Goal: Task Accomplishment & Management: Manage account settings

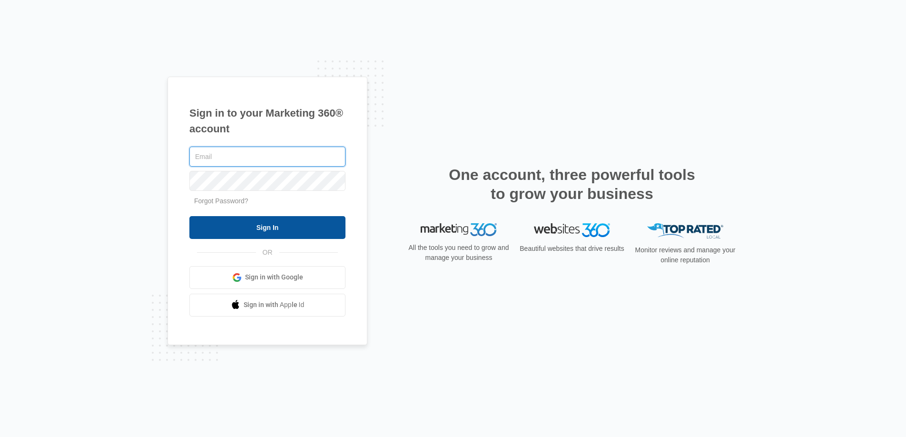
type input "joel.green@madwire.com"
drag, startPoint x: 278, startPoint y: 222, endPoint x: 293, endPoint y: 221, distance: 15.3
click at [278, 221] on input "Sign In" at bounding box center [267, 227] width 156 height 23
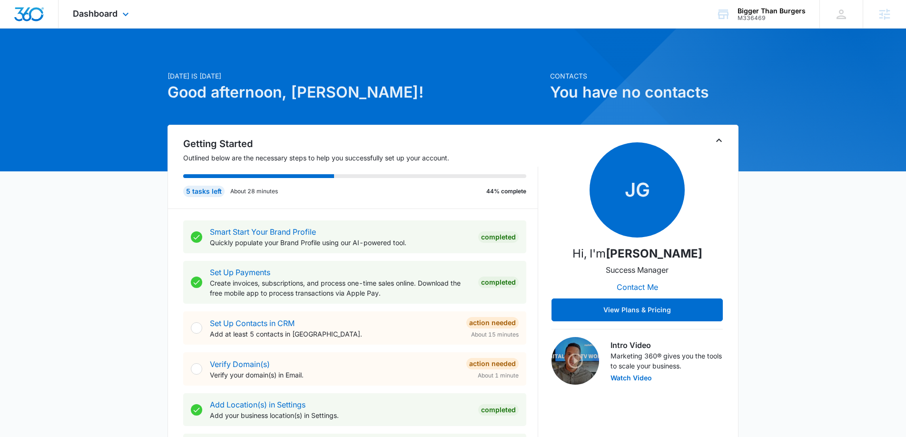
click at [134, 18] on div "Dashboard Apps Reputation Websites Forms CRM Email Social Shop Payments POS Con…" at bounding box center [102, 14] width 87 height 28
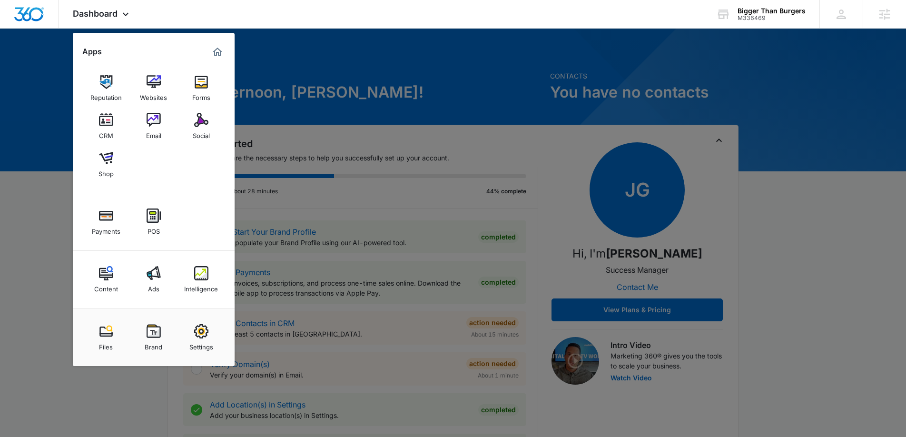
click at [156, 328] on img at bounding box center [154, 331] width 14 height 14
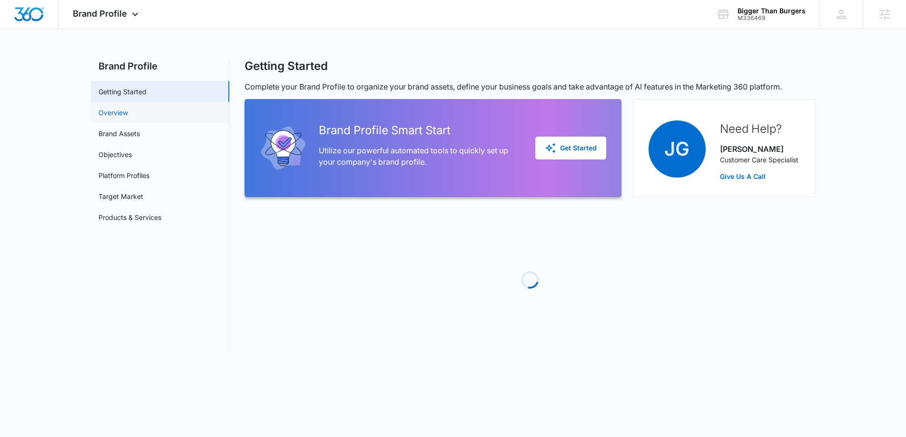
click at [128, 110] on link "Overview" at bounding box center [112, 113] width 29 height 10
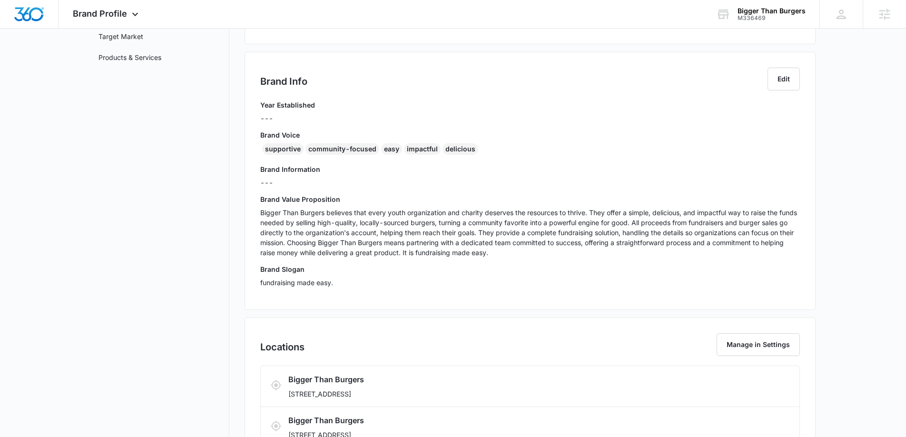
scroll to position [176, 0]
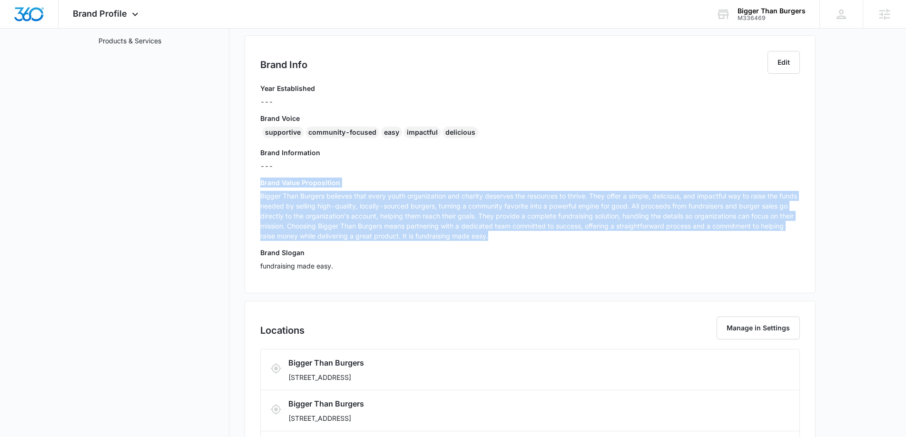
drag, startPoint x: 324, startPoint y: 222, endPoint x: 258, endPoint y: 186, distance: 74.9
click at [257, 186] on div "Brand Info Edit Year Established --- Brand Voice supportive community-focused e…" at bounding box center [529, 164] width 571 height 258
copy div "Brand Value Proposition Bigger Than Burgers believes that every youth organizat…"
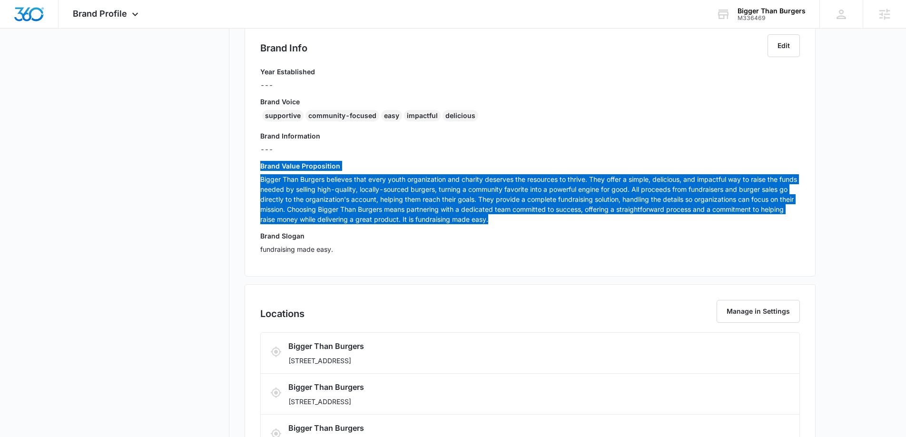
scroll to position [0, 0]
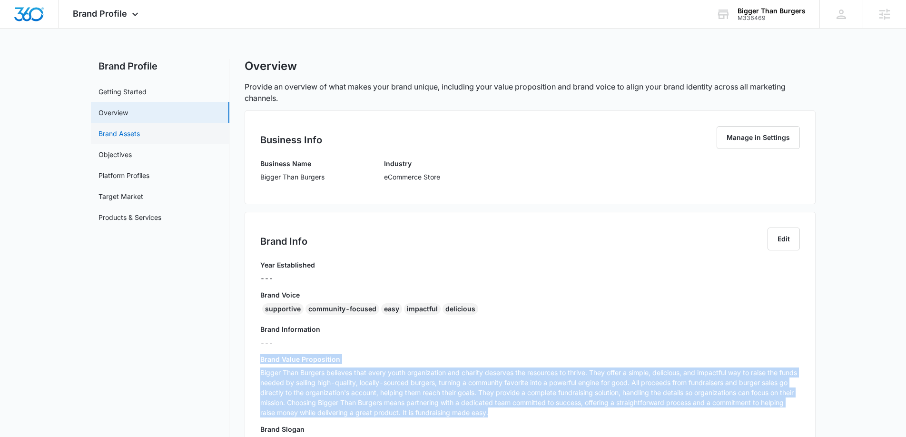
click at [126, 134] on link "Brand Assets" at bounding box center [118, 133] width 41 height 10
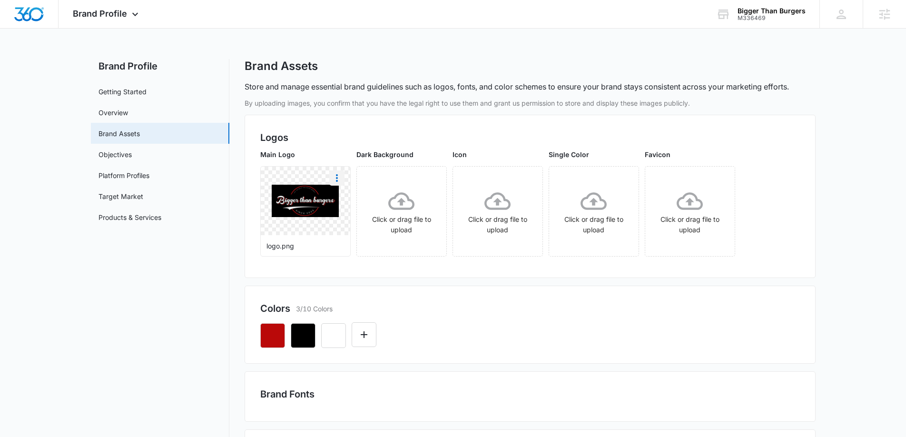
click at [340, 178] on icon "More" at bounding box center [336, 177] width 11 height 11
click at [348, 201] on div "Download" at bounding box center [356, 204] width 31 height 7
click at [127, 153] on link "Objectives" at bounding box center [114, 154] width 33 height 10
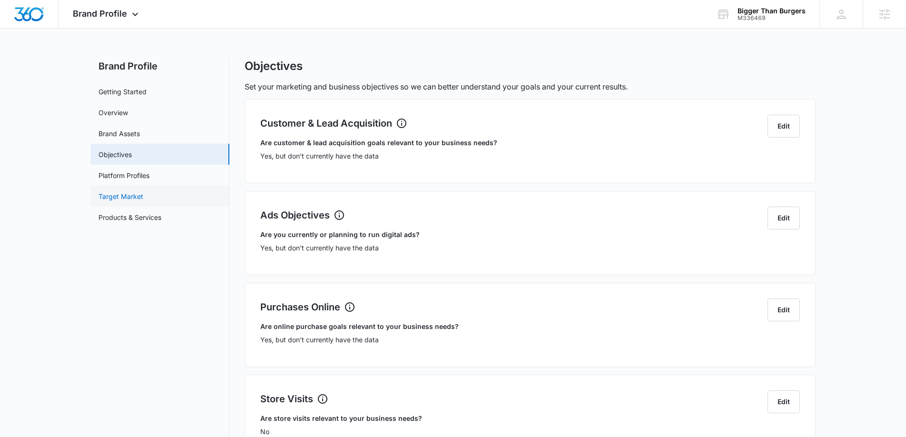
click at [122, 195] on link "Target Market" at bounding box center [120, 196] width 45 height 10
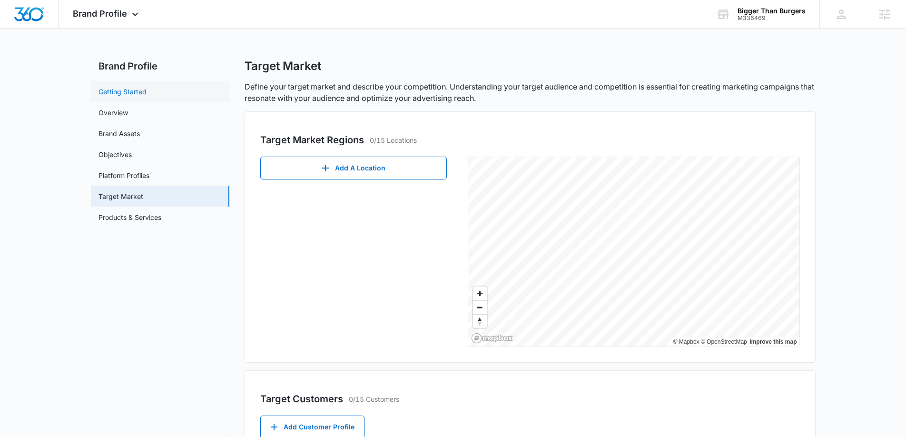
click at [137, 91] on link "Getting Started" at bounding box center [122, 92] width 48 height 10
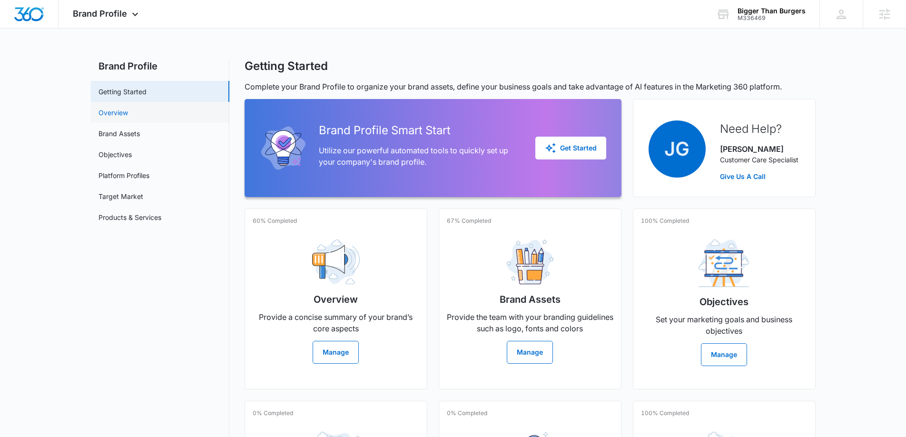
click at [128, 117] on link "Overview" at bounding box center [112, 113] width 29 height 10
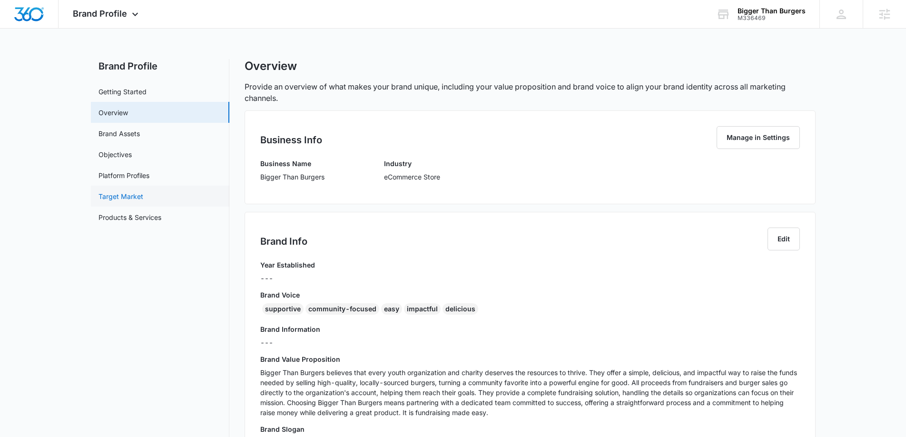
click at [108, 201] on link "Target Market" at bounding box center [120, 196] width 45 height 10
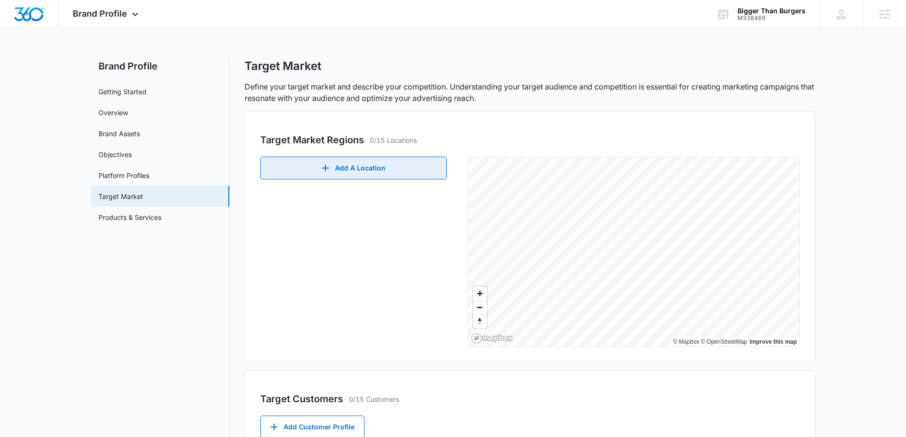
click at [382, 176] on button "Add A Location" at bounding box center [353, 167] width 186 height 23
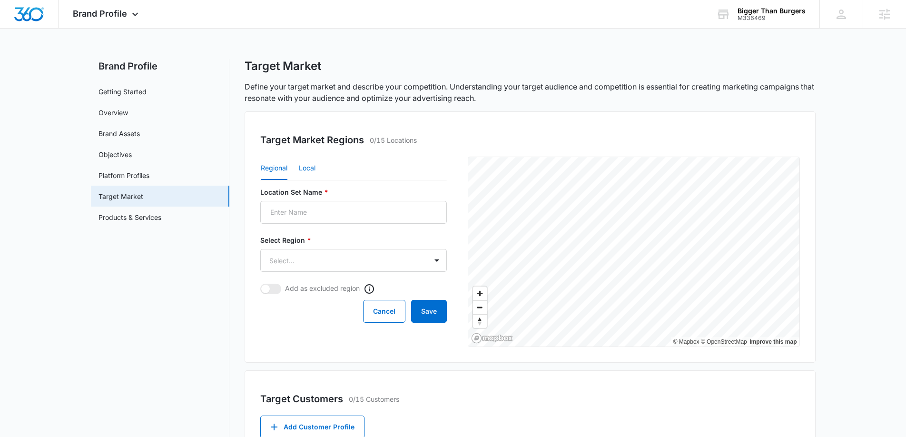
click at [306, 172] on button "Local" at bounding box center [307, 168] width 17 height 23
click at [296, 209] on input "Location Set Name *" at bounding box center [353, 212] width 186 height 23
type input "Rockfield, [GEOGRAPHIC_DATA]"
click at [299, 259] on input "Postal Code or City, State *" at bounding box center [311, 260] width 103 height 23
type input "Rockfield, [GEOGRAPHIC_DATA]"
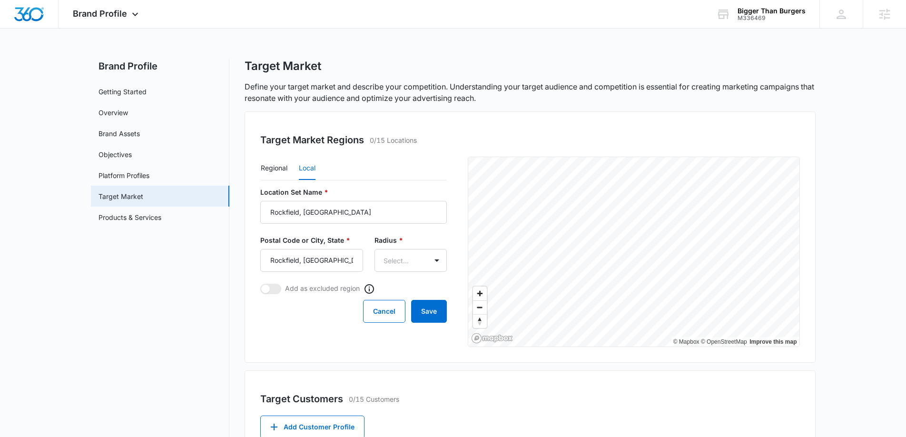
click at [408, 248] on div "Radius * Select..." at bounding box center [410, 253] width 72 height 37
click at [408, 254] on body "Brand Profile Apps Reputation Websites Forms CRM Email Social Shop Payments POS…" at bounding box center [453, 328] width 906 height 657
click at [396, 364] on p "150mi" at bounding box center [388, 364] width 20 height 10
click at [426, 311] on button "Save" at bounding box center [429, 312] width 36 height 23
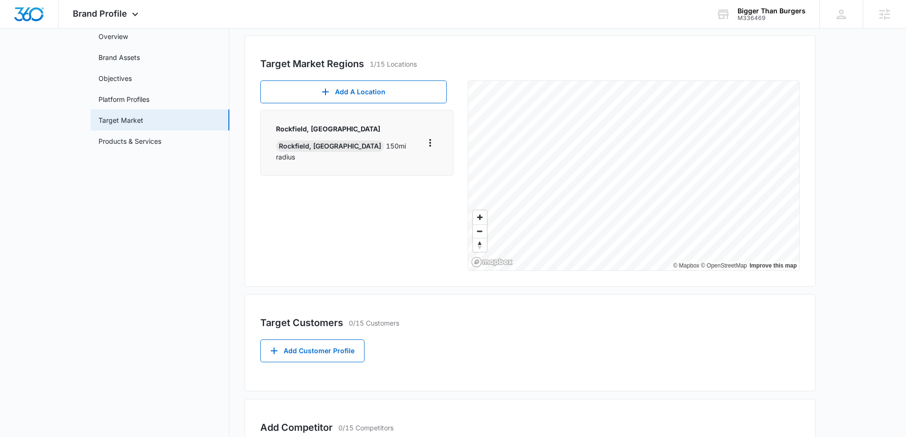
scroll to position [116, 0]
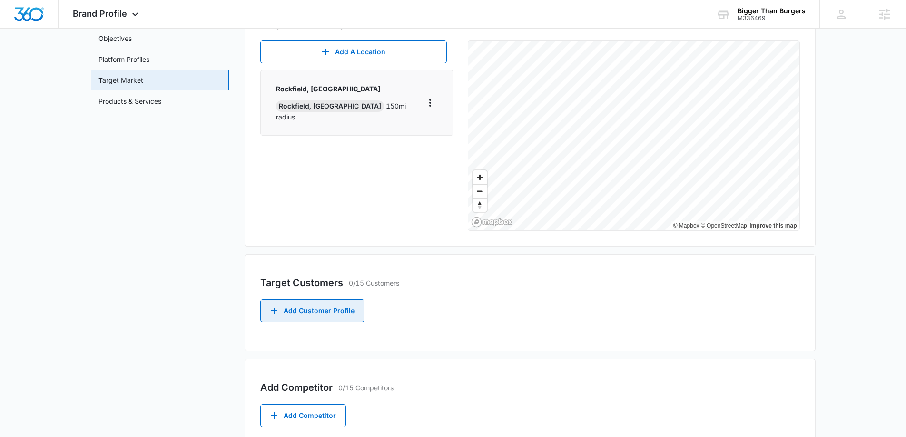
click at [313, 317] on button "Add Customer Profile" at bounding box center [312, 310] width 104 height 23
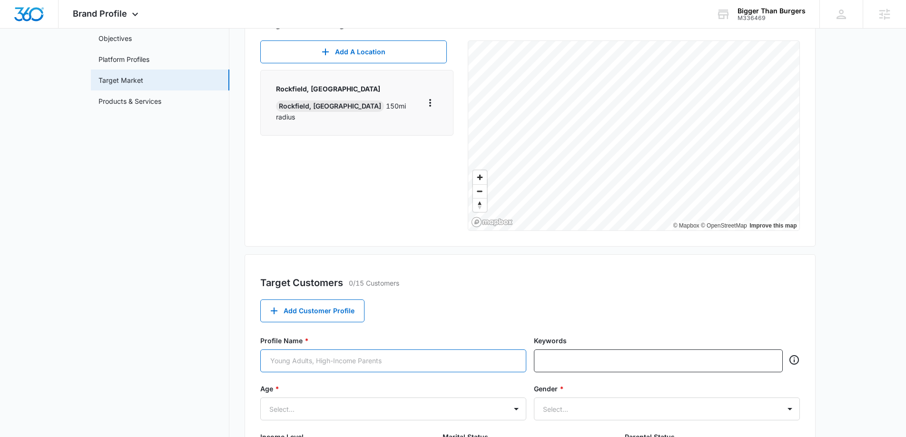
click at [474, 355] on input "Profile Name *" at bounding box center [393, 360] width 266 height 23
type input "C"
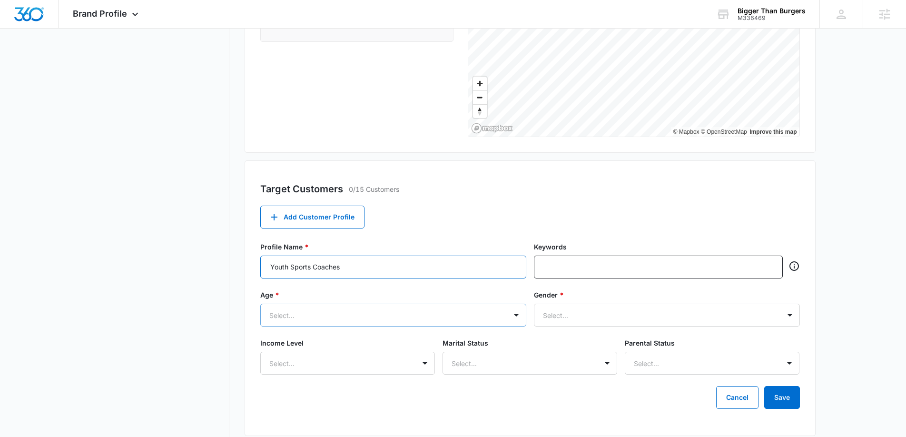
type input "Youth Sports Coaches"
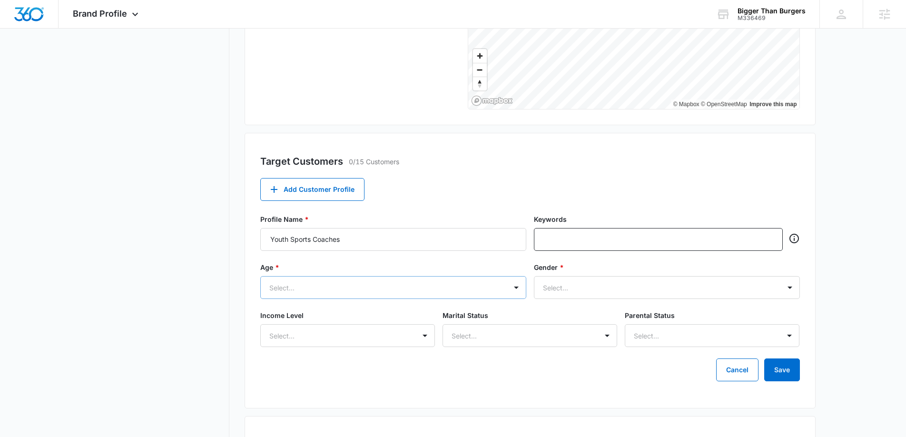
click at [504, 299] on div "Select..." at bounding box center [393, 287] width 266 height 23
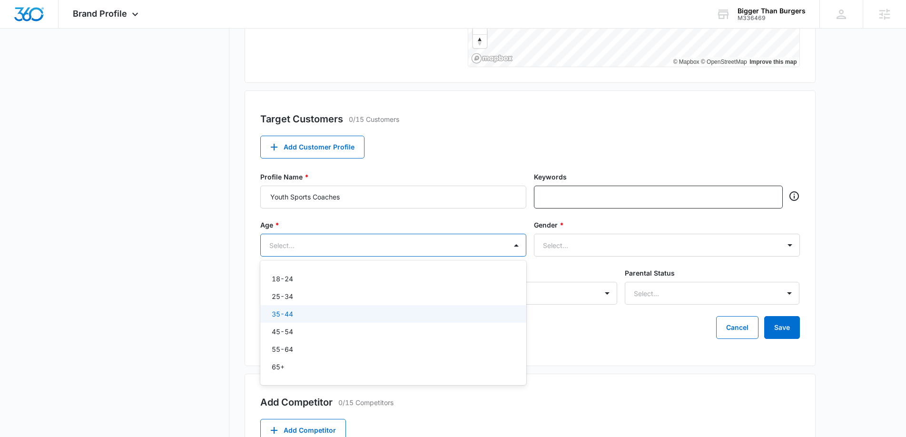
scroll to position [280, 0]
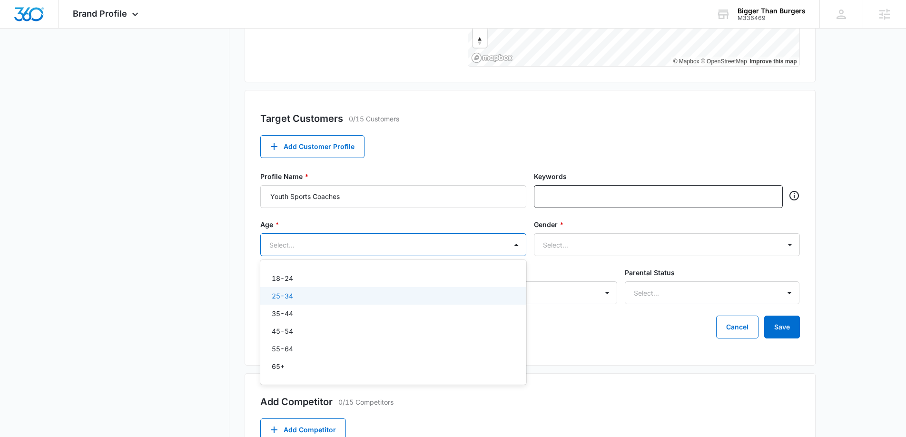
click at [401, 288] on div "25-34" at bounding box center [393, 296] width 266 height 18
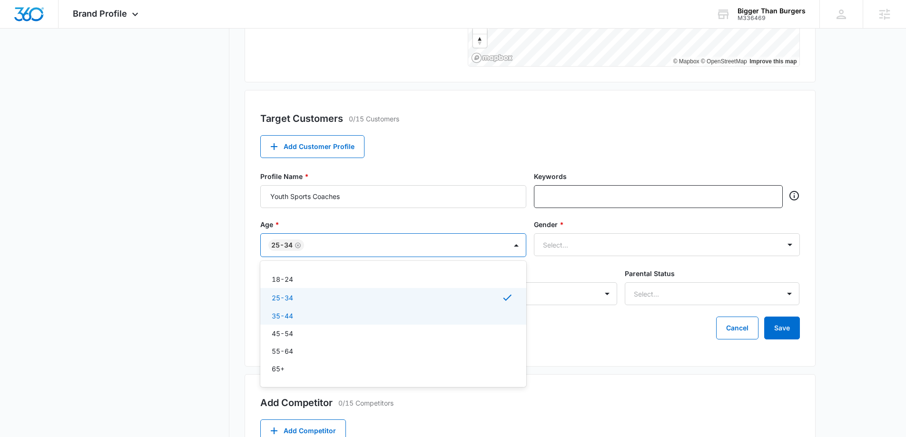
click at [380, 317] on div "35-44" at bounding box center [392, 316] width 241 height 10
drag, startPoint x: 378, startPoint y: 330, endPoint x: 381, endPoint y: 346, distance: 16.9
click at [378, 331] on div "45-54" at bounding box center [392, 335] width 241 height 10
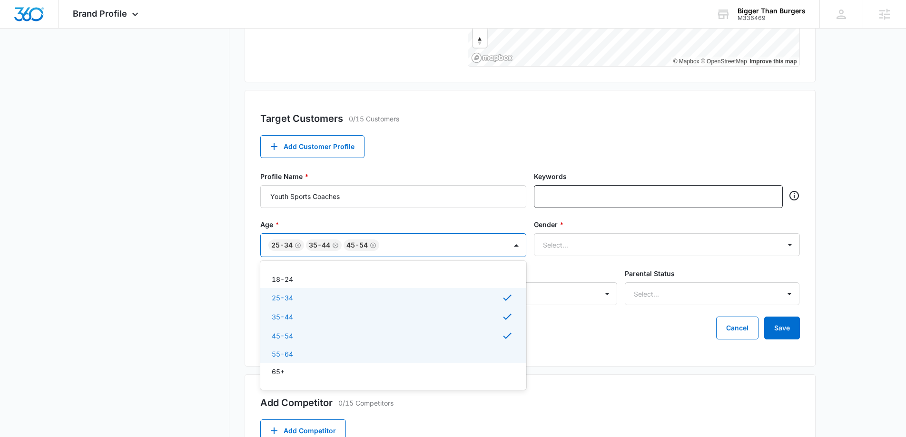
click at [379, 349] on div "55-64" at bounding box center [392, 354] width 241 height 10
drag, startPoint x: 371, startPoint y: 372, endPoint x: 410, endPoint y: 354, distance: 43.0
click at [371, 372] on div "65+" at bounding box center [392, 373] width 241 height 10
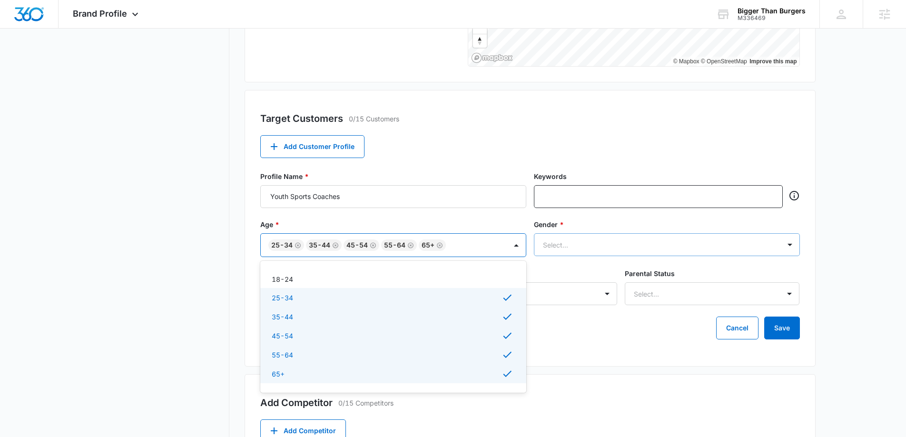
click at [672, 250] on div "Select..." at bounding box center [657, 244] width 246 height 21
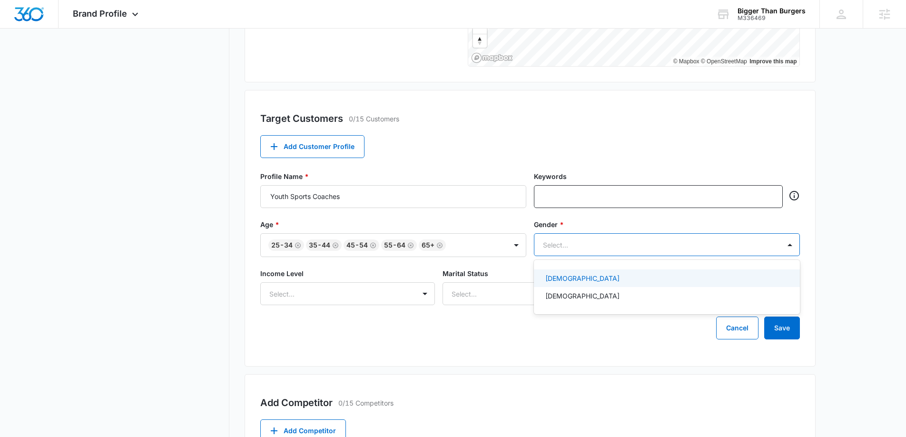
drag, startPoint x: 595, startPoint y: 279, endPoint x: 592, endPoint y: 284, distance: 6.2
click at [594, 280] on div "[DEMOGRAPHIC_DATA]" at bounding box center [665, 278] width 241 height 10
click at [587, 290] on div "[DEMOGRAPHIC_DATA]" at bounding box center [667, 298] width 266 height 18
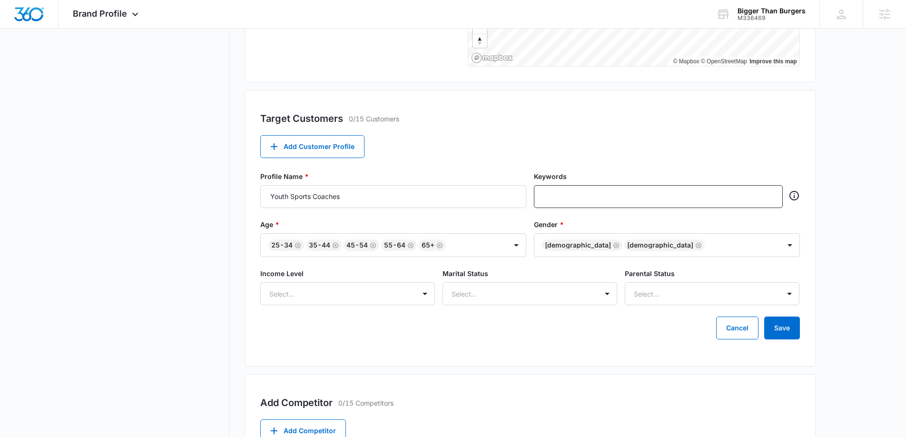
click at [564, 372] on div "Target Market Regions 1/15 Locations Add A Location [GEOGRAPHIC_DATA], [GEOGRAP…" at bounding box center [529, 193] width 571 height 724
click at [777, 327] on button "Save" at bounding box center [782, 327] width 36 height 23
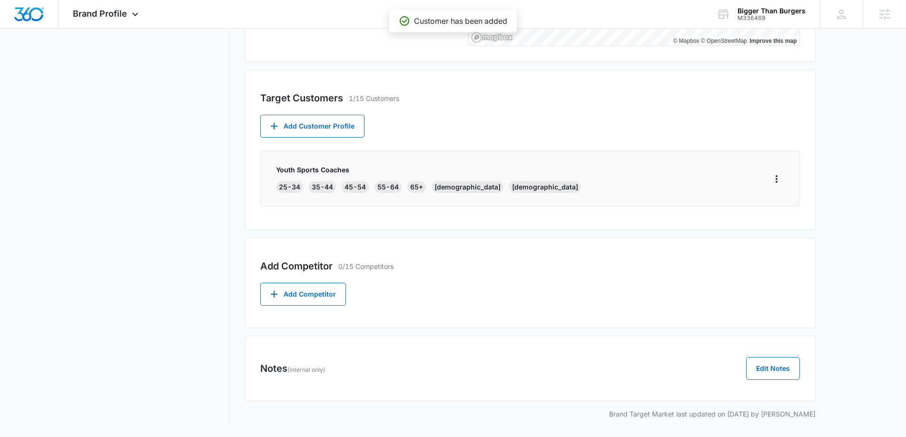
scroll to position [301, 0]
click at [340, 132] on button "Add Customer Profile" at bounding box center [312, 126] width 104 height 23
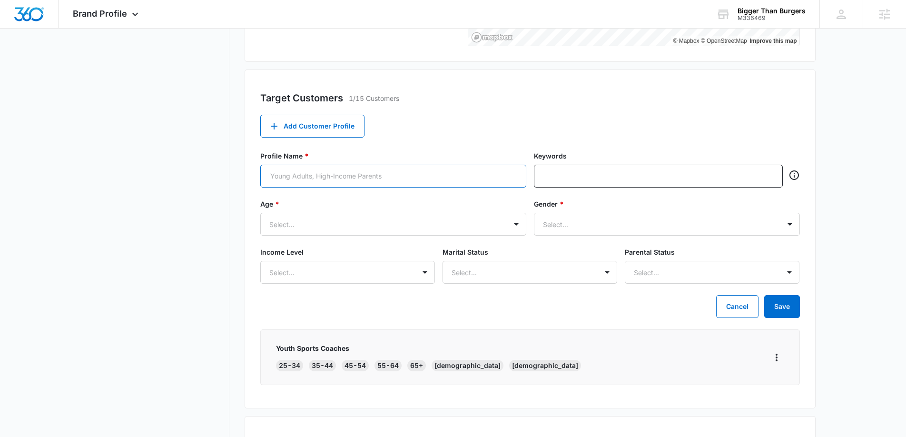
click at [317, 170] on input "Profile Name *" at bounding box center [393, 176] width 266 height 23
type input "P"
type input "Parents of kids playing travel sports"
click at [343, 227] on div at bounding box center [381, 224] width 225 height 12
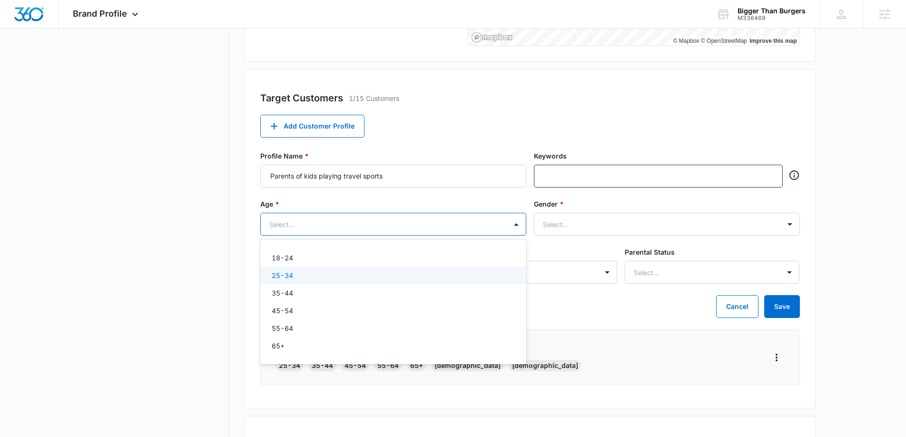
click at [323, 274] on div "25-34" at bounding box center [392, 275] width 241 height 10
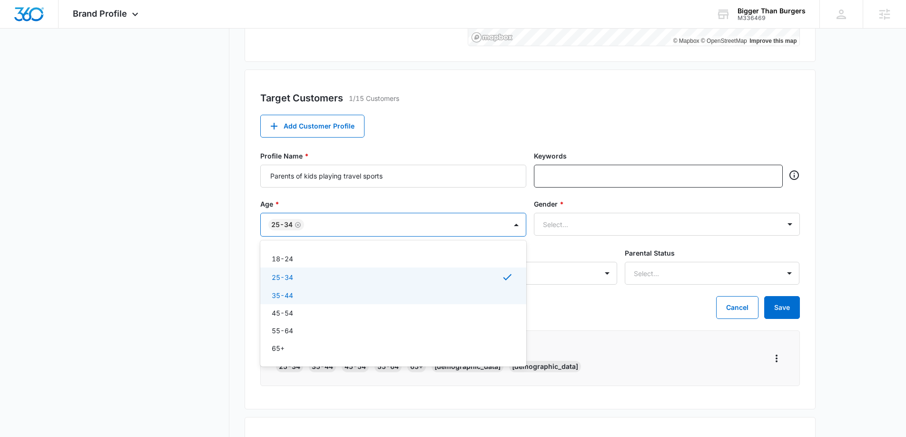
click at [317, 295] on div "35-44" at bounding box center [392, 295] width 241 height 10
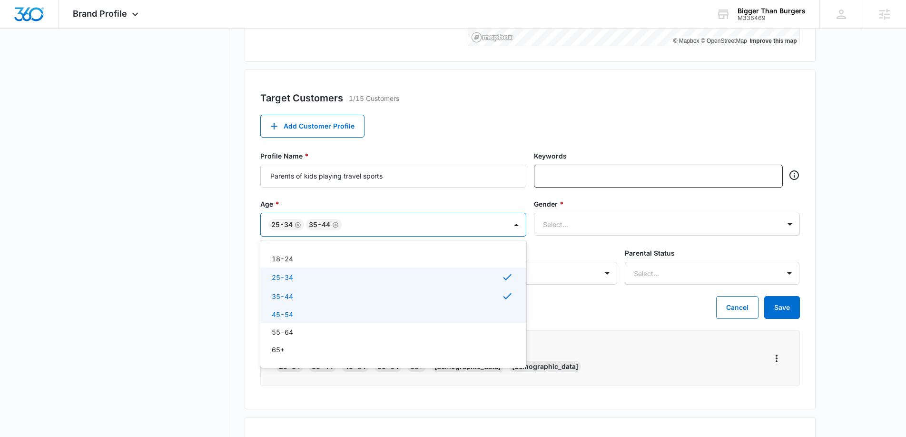
drag, startPoint x: 316, startPoint y: 308, endPoint x: 326, endPoint y: 328, distance: 22.8
click at [316, 309] on div "45-54" at bounding box center [393, 314] width 266 height 18
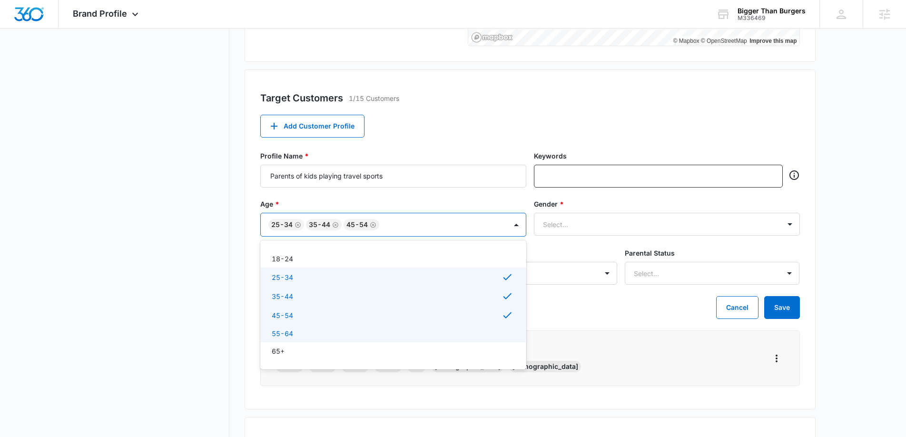
click at [325, 332] on div "55-64" at bounding box center [392, 333] width 241 height 10
click at [357, 353] on div "65+" at bounding box center [392, 352] width 241 height 10
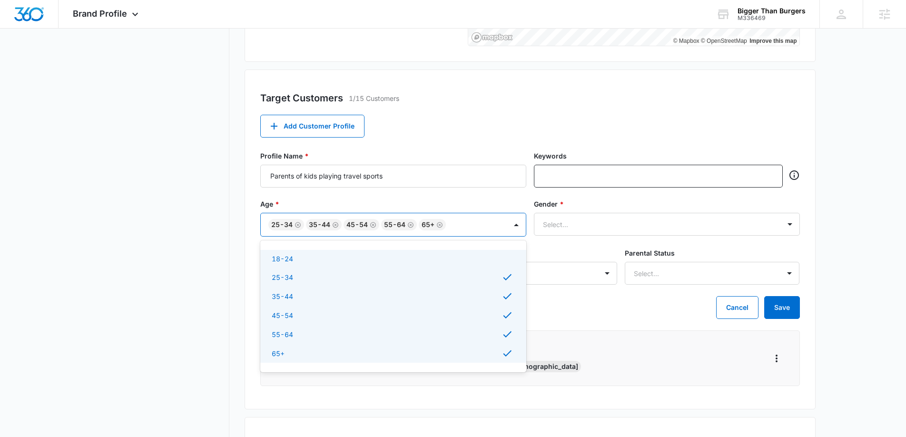
click at [338, 261] on div "18-24" at bounding box center [392, 259] width 241 height 10
click at [656, 220] on div at bounding box center [655, 224] width 225 height 12
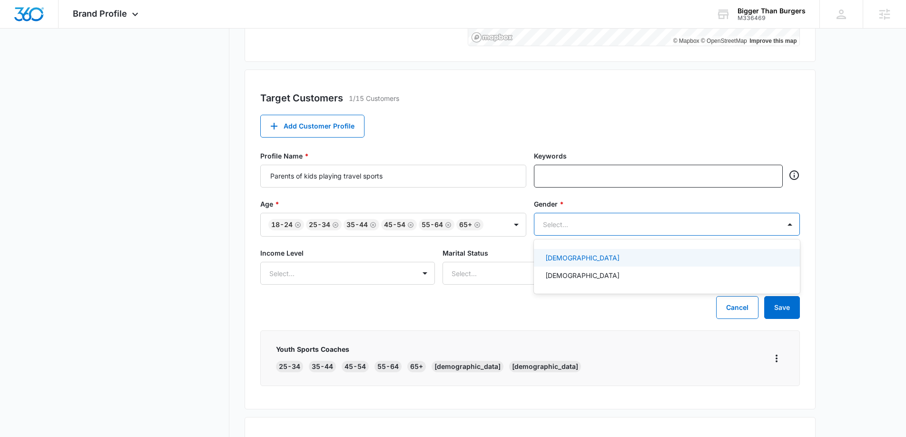
drag, startPoint x: 565, startPoint y: 259, endPoint x: 560, endPoint y: 280, distance: 21.5
click at [565, 259] on p "[DEMOGRAPHIC_DATA]" at bounding box center [582, 258] width 74 height 10
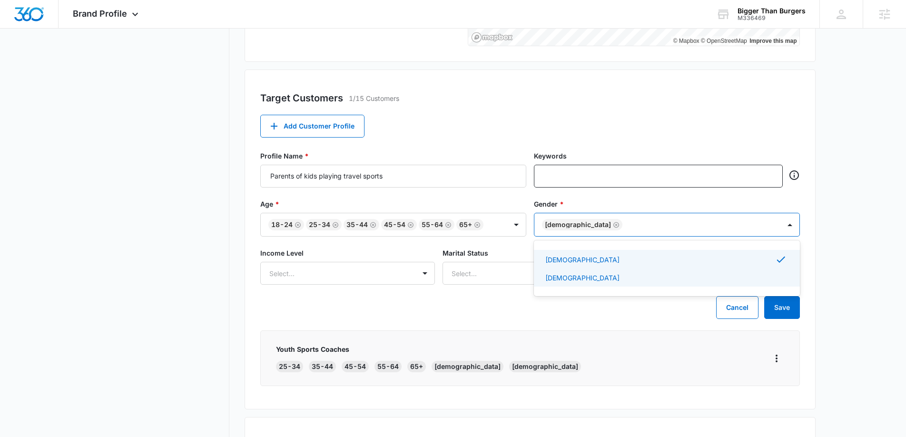
drag, startPoint x: 558, startPoint y: 281, endPoint x: 699, endPoint y: 313, distance: 144.1
click at [558, 281] on p "[DEMOGRAPHIC_DATA]" at bounding box center [582, 278] width 74 height 10
click at [783, 313] on button "Save" at bounding box center [782, 307] width 36 height 23
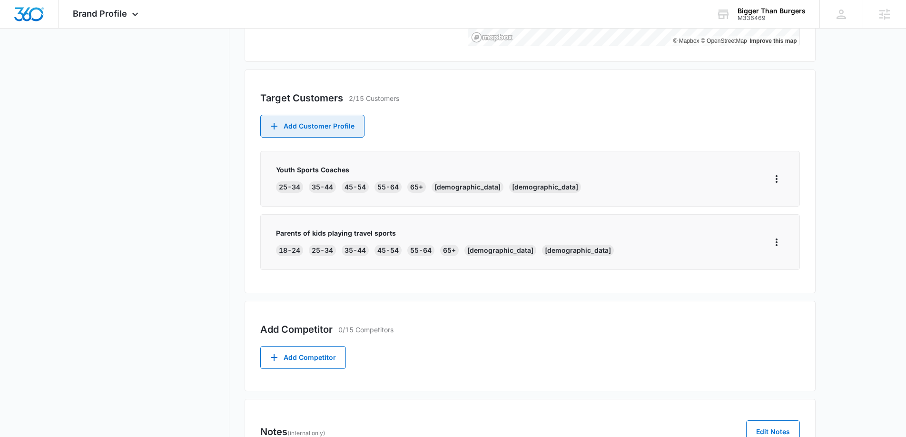
click at [308, 123] on button "Add Customer Profile" at bounding box center [312, 126] width 104 height 23
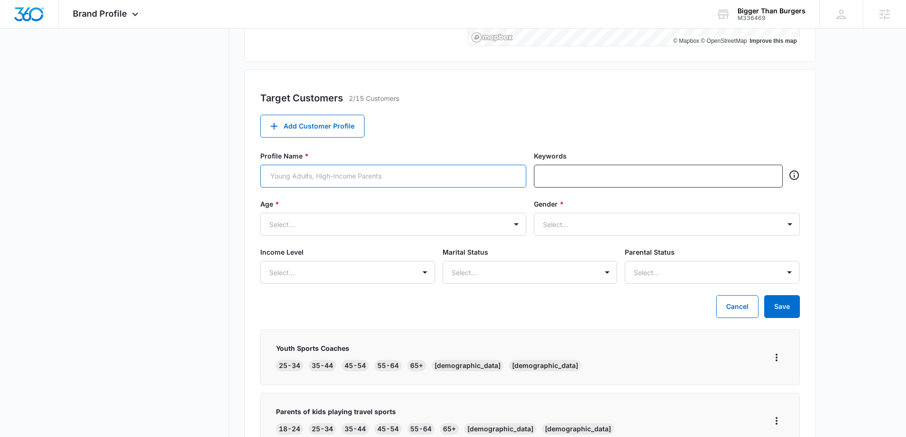
click at [278, 177] on input "Profile Name *" at bounding box center [393, 176] width 266 height 23
type input "Athletic Directors"
click at [366, 225] on div at bounding box center [381, 224] width 225 height 12
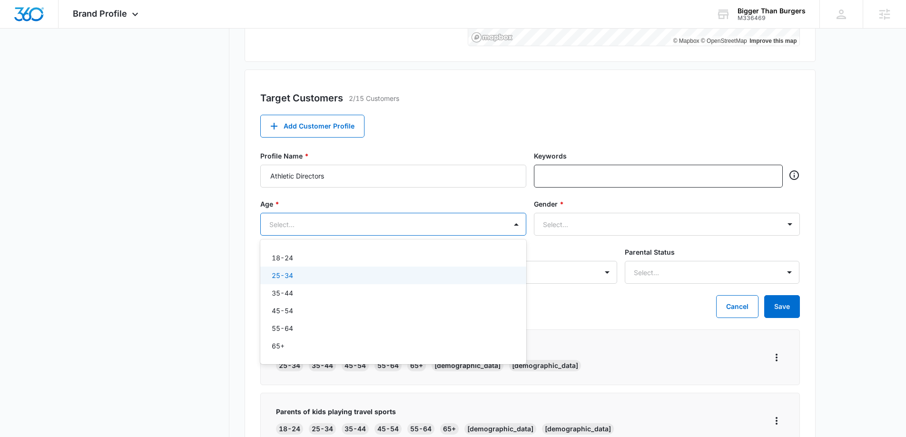
drag, startPoint x: 332, startPoint y: 274, endPoint x: 332, endPoint y: 286, distance: 12.4
click at [332, 274] on div "25-34" at bounding box center [392, 275] width 241 height 10
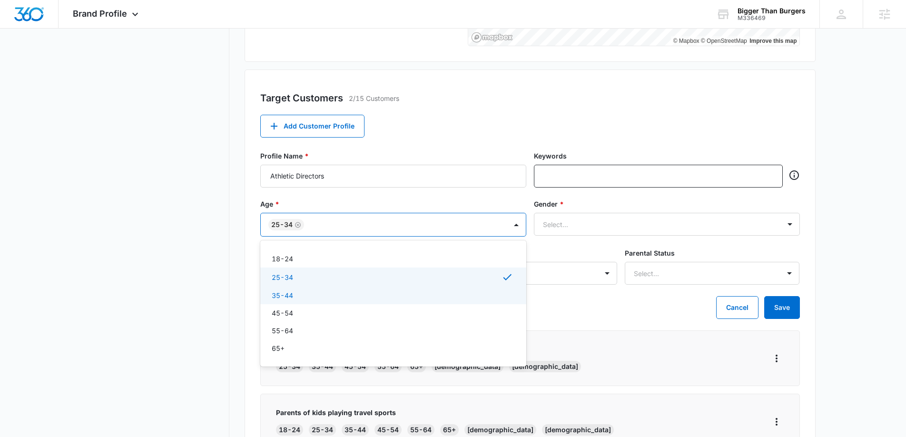
click at [329, 299] on div "35-44" at bounding box center [392, 295] width 241 height 10
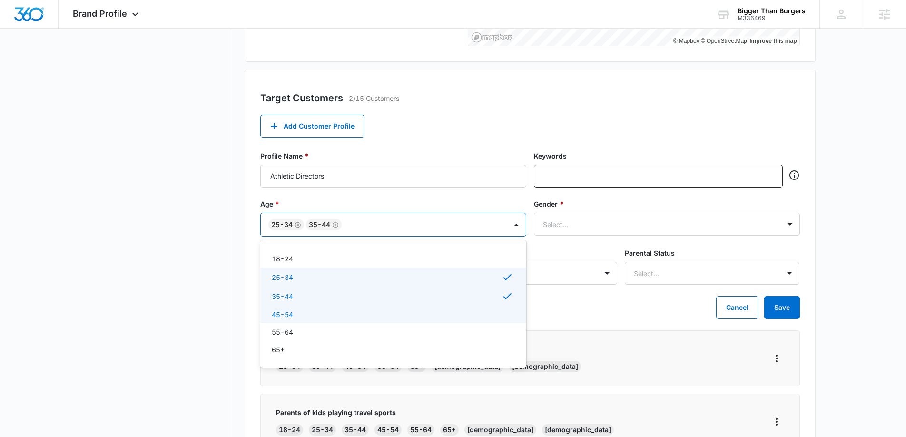
click at [324, 314] on div "45-54" at bounding box center [392, 314] width 241 height 10
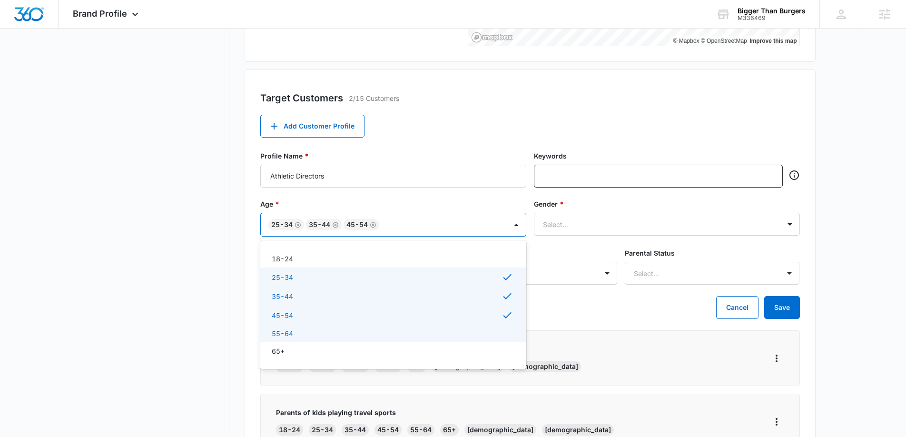
drag, startPoint x: 305, startPoint y: 328, endPoint x: 311, endPoint y: 360, distance: 32.4
click at [304, 329] on div "55-64" at bounding box center [392, 333] width 241 height 10
drag, startPoint x: 307, startPoint y: 358, endPoint x: 336, endPoint y: 352, distance: 29.7
click at [308, 358] on div "65+" at bounding box center [393, 352] width 266 height 18
click at [699, 228] on div at bounding box center [655, 224] width 225 height 12
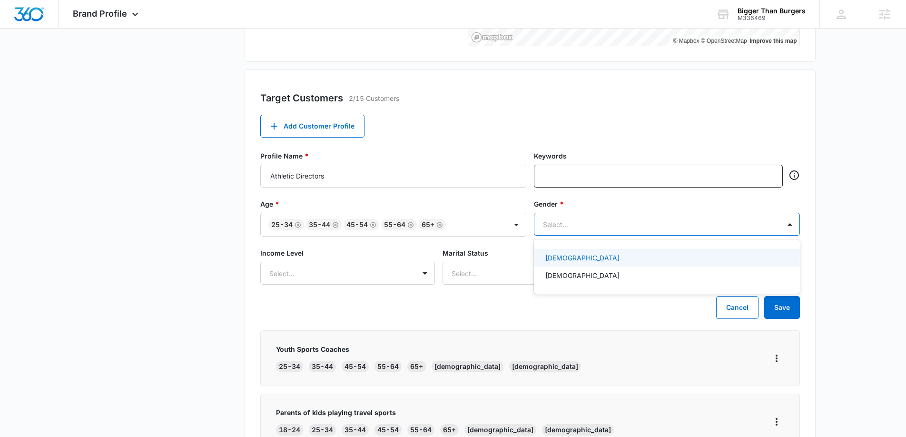
click at [595, 262] on div "[DEMOGRAPHIC_DATA]" at bounding box center [667, 258] width 266 height 18
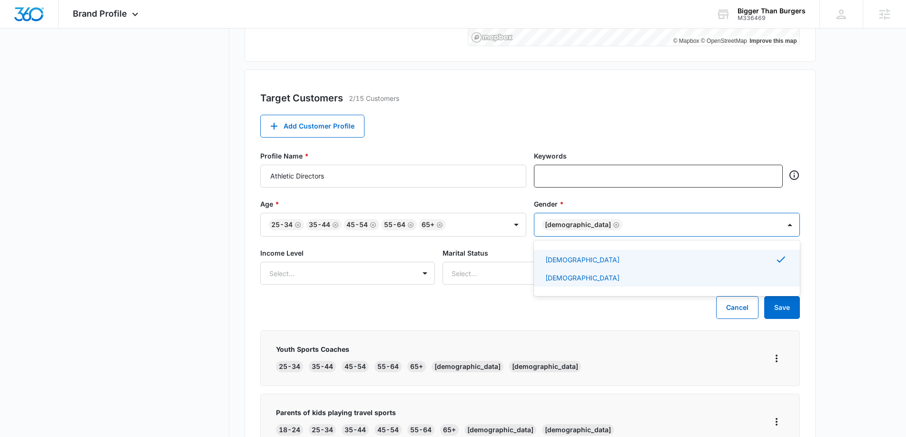
click at [568, 277] on div "[DEMOGRAPHIC_DATA]" at bounding box center [665, 278] width 241 height 10
click at [794, 309] on button "Save" at bounding box center [782, 307] width 36 height 23
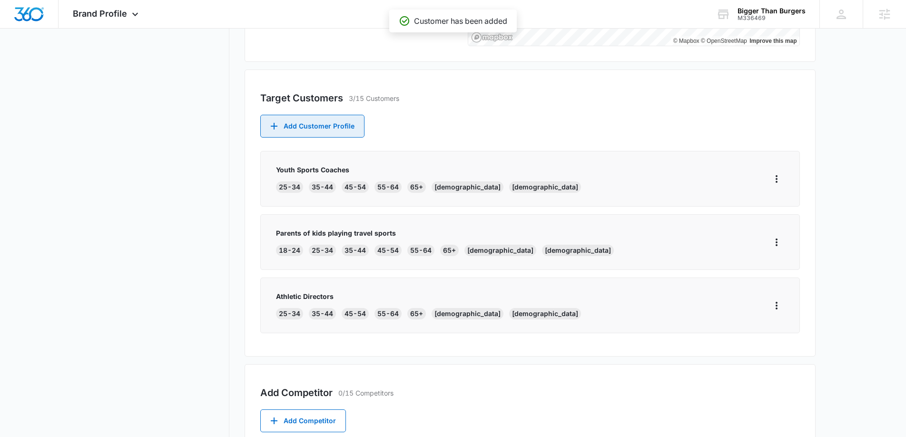
click at [308, 121] on button "Add Customer Profile" at bounding box center [312, 126] width 104 height 23
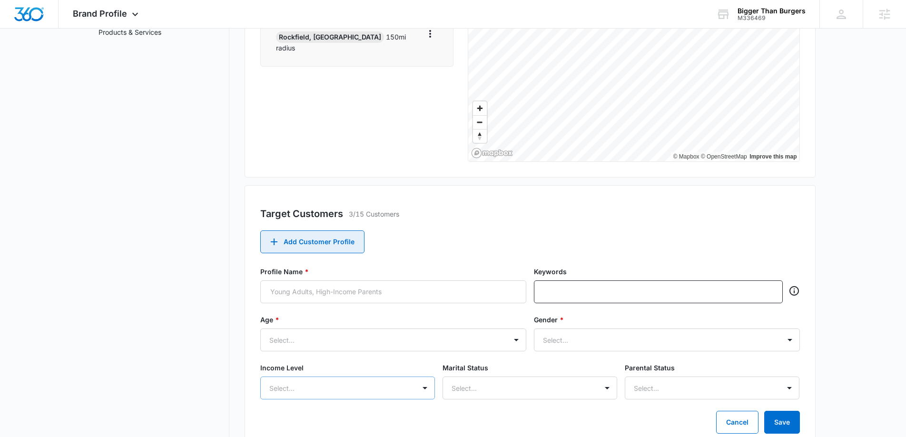
scroll to position [264, 0]
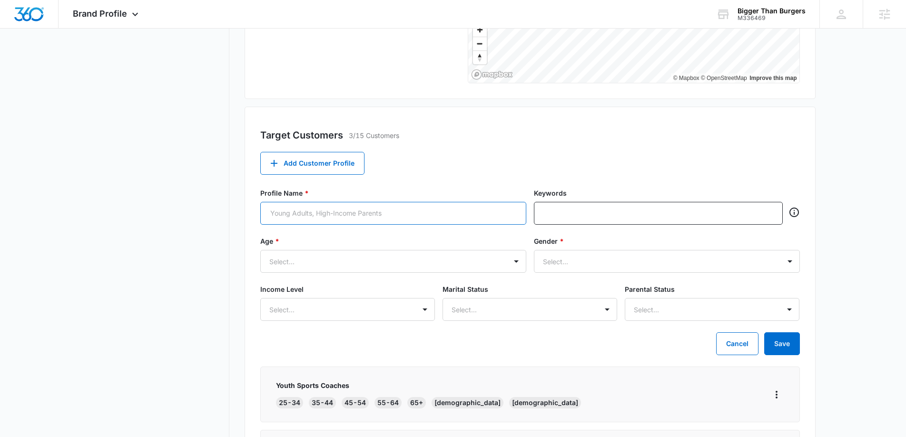
click at [384, 211] on input "Profile Name *" at bounding box center [393, 213] width 266 height 23
type input "Youth Organizations"
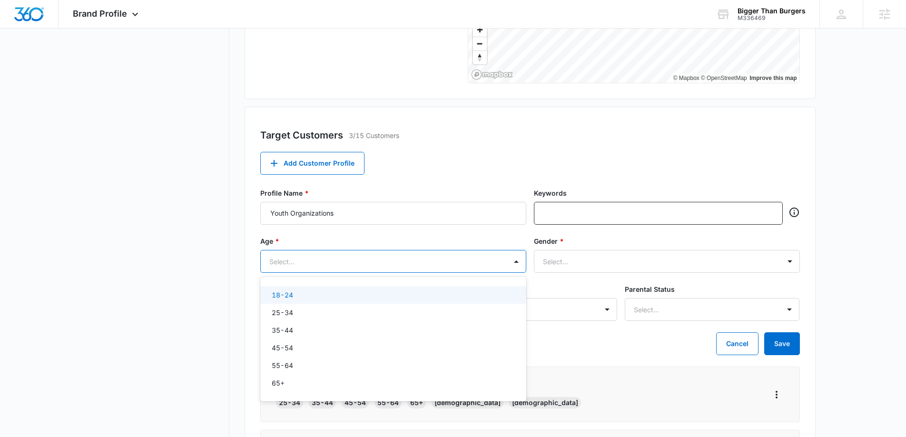
click at [372, 264] on div at bounding box center [381, 261] width 225 height 12
drag, startPoint x: 313, startPoint y: 300, endPoint x: 302, endPoint y: 313, distance: 17.5
click at [313, 301] on div "18-24" at bounding box center [393, 295] width 266 height 18
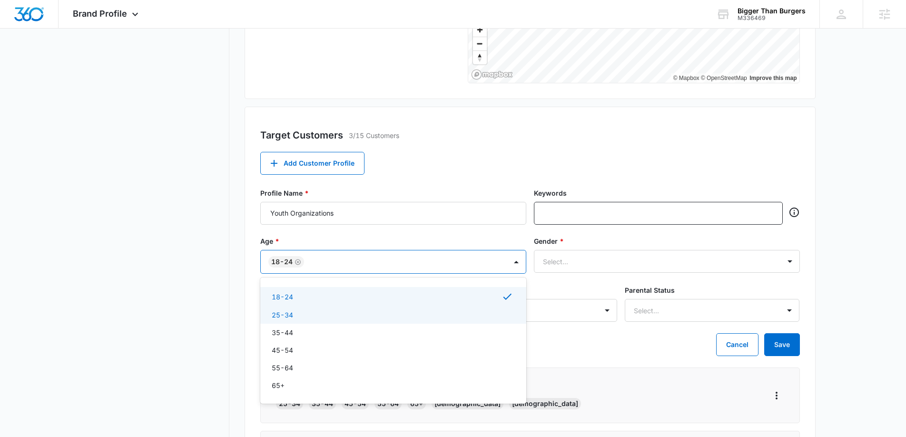
drag, startPoint x: 302, startPoint y: 313, endPoint x: 300, endPoint y: 332, distance: 18.6
click at [302, 314] on div "25-34" at bounding box center [392, 315] width 241 height 10
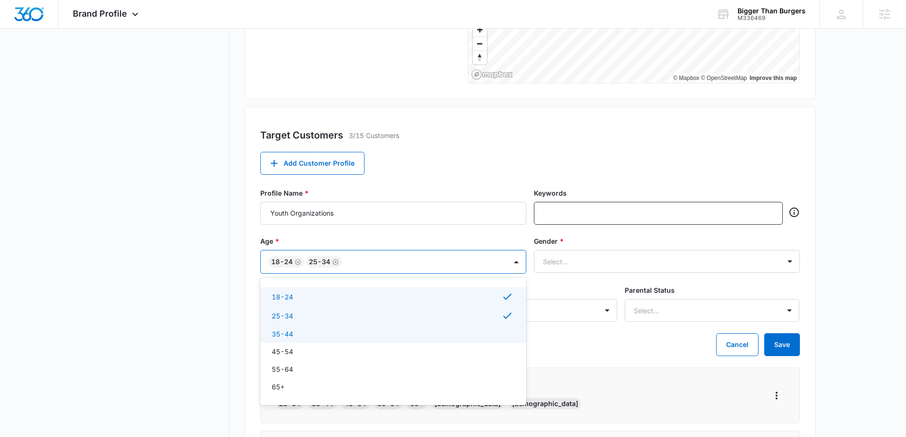
drag, startPoint x: 300, startPoint y: 332, endPoint x: 313, endPoint y: 353, distance: 24.7
click at [300, 332] on div "35-44" at bounding box center [392, 334] width 241 height 10
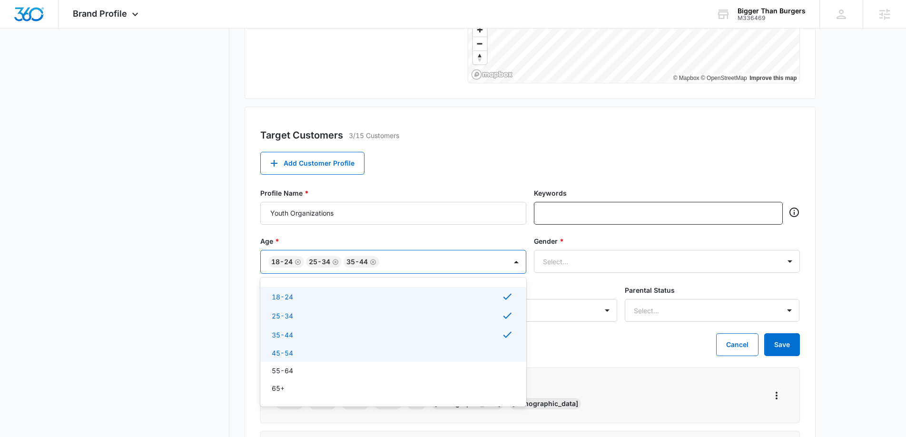
drag, startPoint x: 311, startPoint y: 354, endPoint x: 318, endPoint y: 372, distance: 19.2
click at [311, 356] on div "45-54" at bounding box center [392, 353] width 241 height 10
drag, startPoint x: 317, startPoint y: 374, endPoint x: 319, endPoint y: 381, distance: 6.8
click at [317, 376] on div "55-64" at bounding box center [392, 372] width 241 height 10
type input "s"
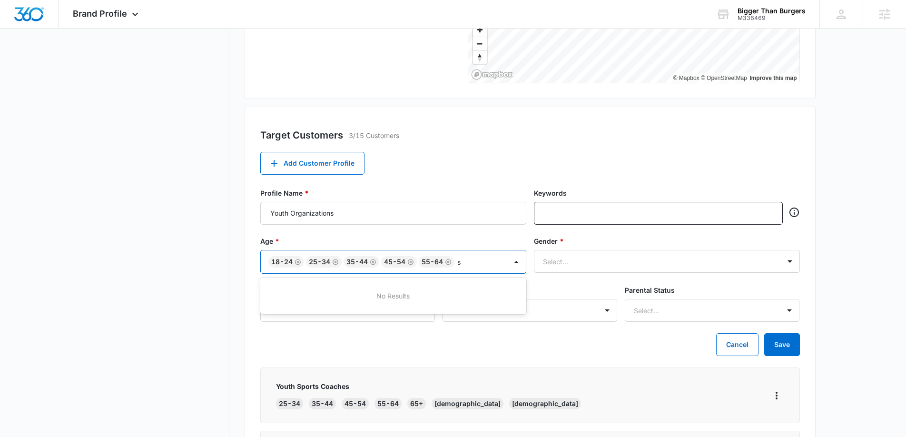
drag, startPoint x: 329, startPoint y: 403, endPoint x: 342, endPoint y: 395, distance: 15.3
click at [329, 403] on div "Target Customers 3/15 Customers Add Customer Profile Profile Name * Youth Organ…" at bounding box center [529, 340] width 571 height 466
click at [462, 259] on input "s" at bounding box center [459, 262] width 5 height 10
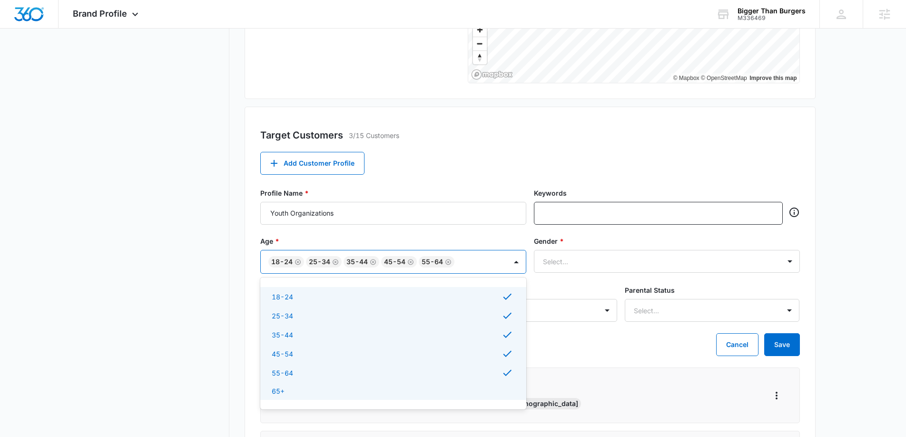
click at [348, 392] on div "65+" at bounding box center [392, 391] width 241 height 10
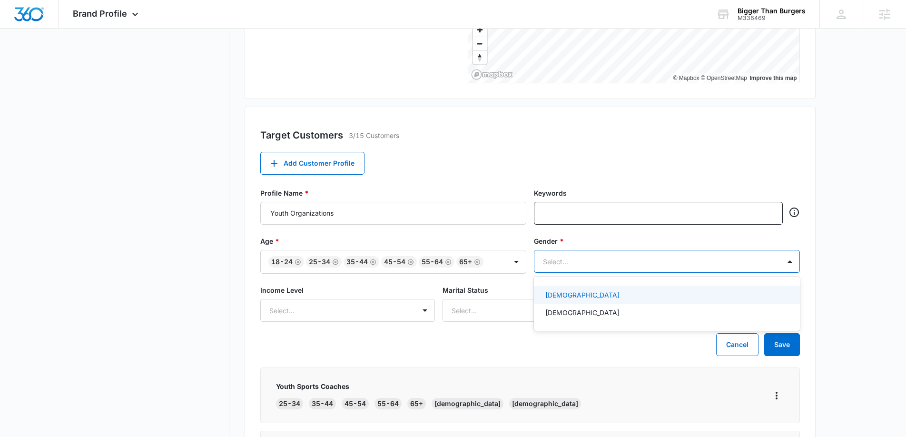
click at [602, 266] on div at bounding box center [655, 261] width 225 height 12
drag, startPoint x: 568, startPoint y: 293, endPoint x: 557, endPoint y: 321, distance: 30.5
click at [568, 293] on div "[DEMOGRAPHIC_DATA]" at bounding box center [665, 295] width 241 height 10
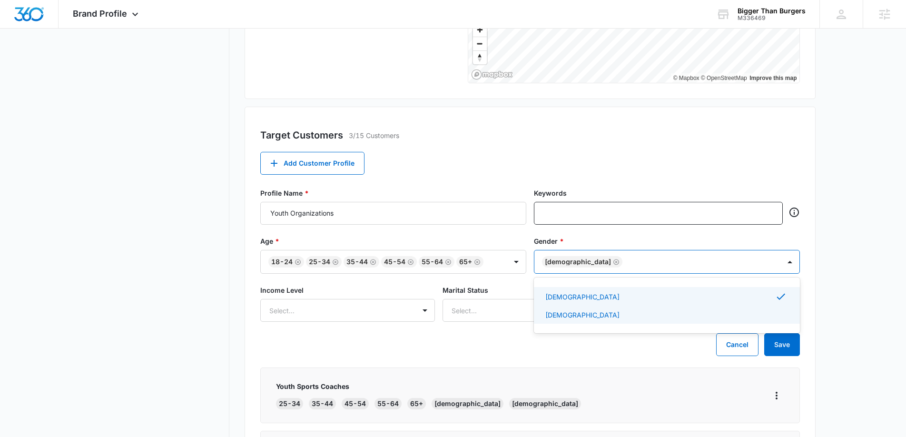
drag, startPoint x: 556, startPoint y: 319, endPoint x: 674, endPoint y: 358, distance: 124.1
click at [557, 320] on div "[DEMOGRAPHIC_DATA]" at bounding box center [667, 315] width 266 height 18
click at [789, 347] on button "Save" at bounding box center [782, 344] width 36 height 23
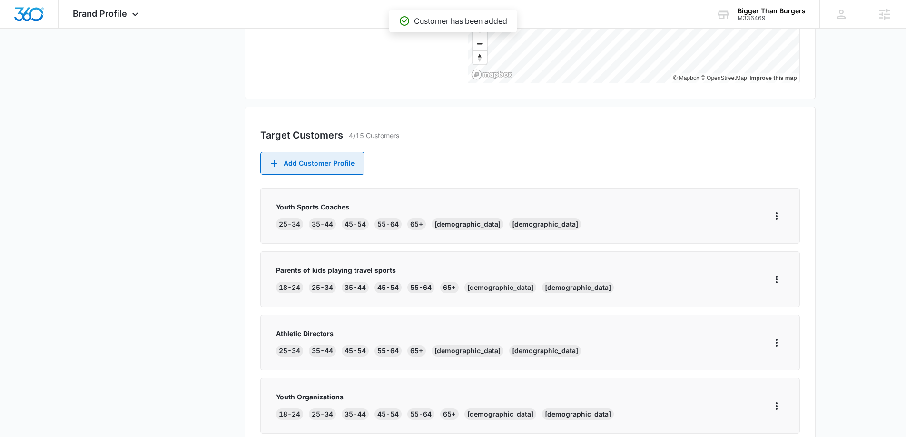
click at [320, 156] on button "Add Customer Profile" at bounding box center [312, 163] width 104 height 23
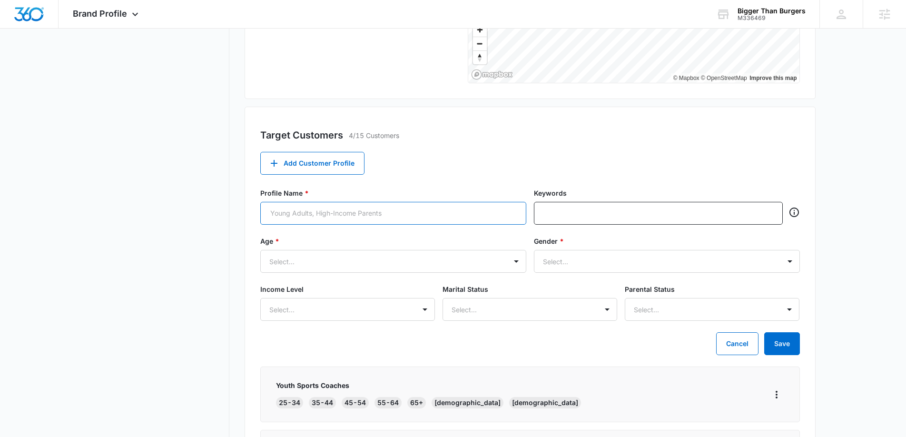
click at [351, 207] on input "Profile Name *" at bounding box center [393, 213] width 266 height 23
click at [419, 257] on div at bounding box center [381, 261] width 225 height 12
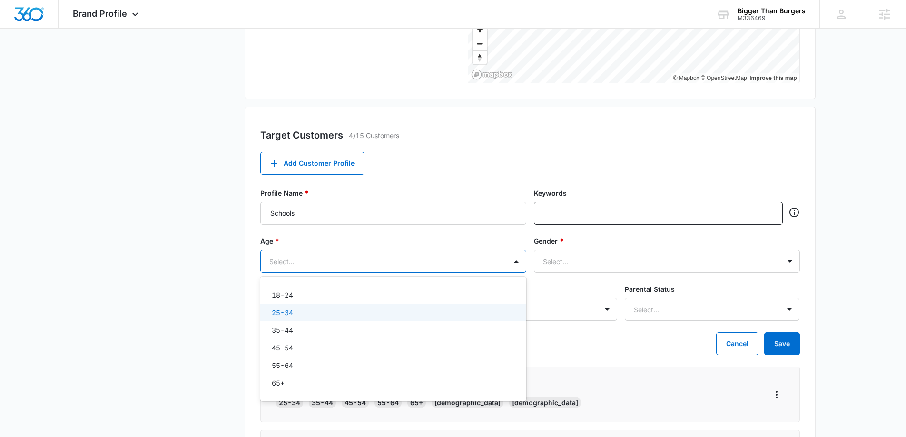
click at [346, 293] on div "18-24" at bounding box center [392, 295] width 241 height 10
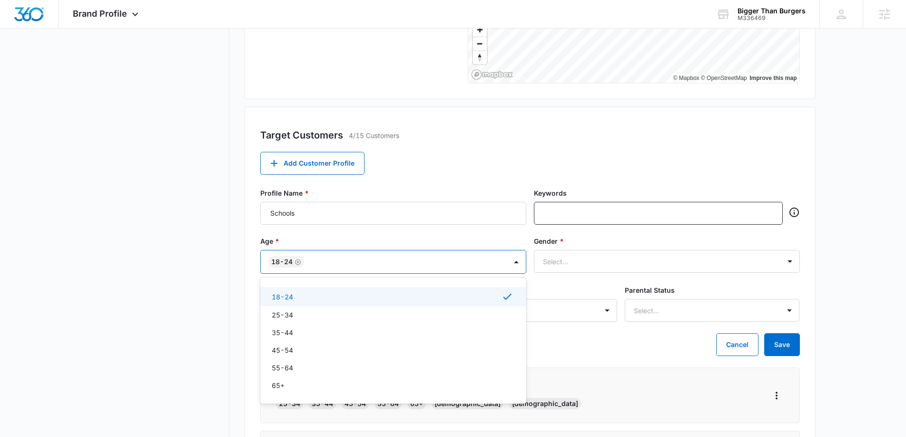
click at [333, 300] on div "18-24" at bounding box center [392, 296] width 241 height 11
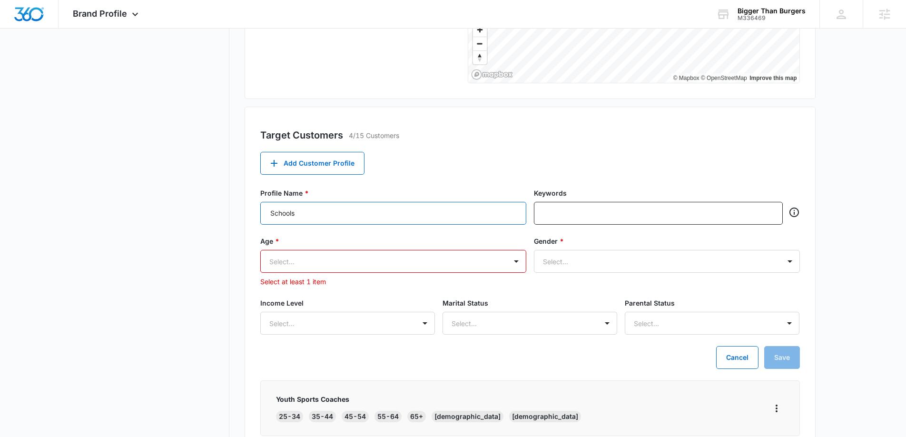
click at [344, 212] on input "Schools" at bounding box center [393, 213] width 266 height 23
type input "School Administrators"
click at [406, 265] on div at bounding box center [381, 261] width 225 height 12
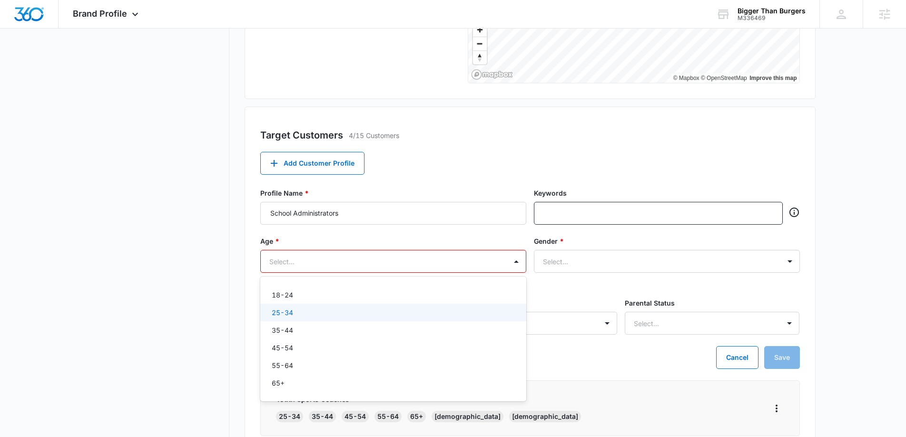
drag, startPoint x: 329, startPoint y: 317, endPoint x: 327, endPoint y: 321, distance: 4.9
click at [328, 319] on div "25-34" at bounding box center [393, 312] width 266 height 18
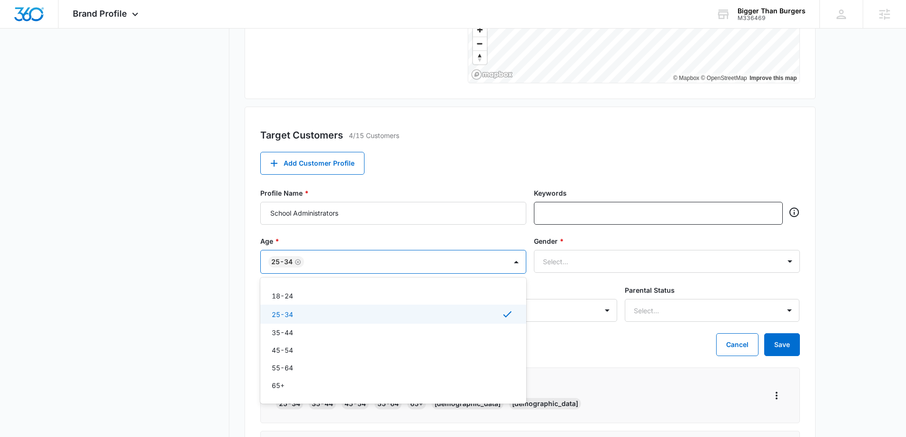
click at [317, 336] on div "35-44" at bounding box center [392, 332] width 241 height 10
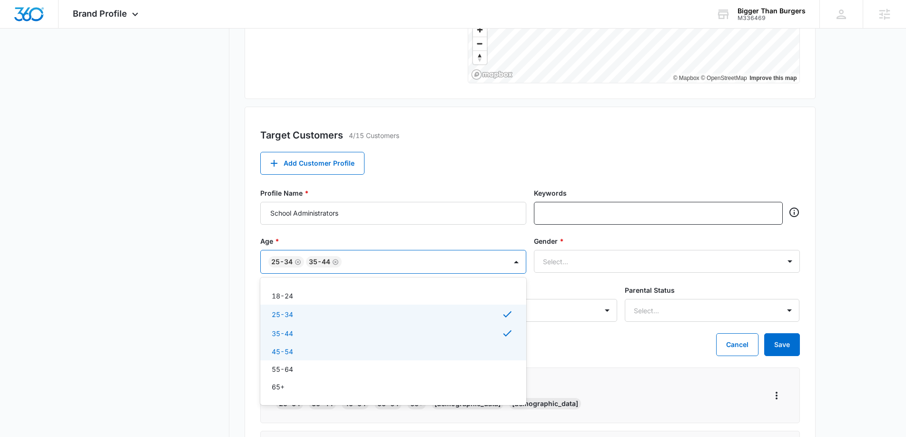
click at [316, 352] on div "45-54" at bounding box center [392, 351] width 241 height 10
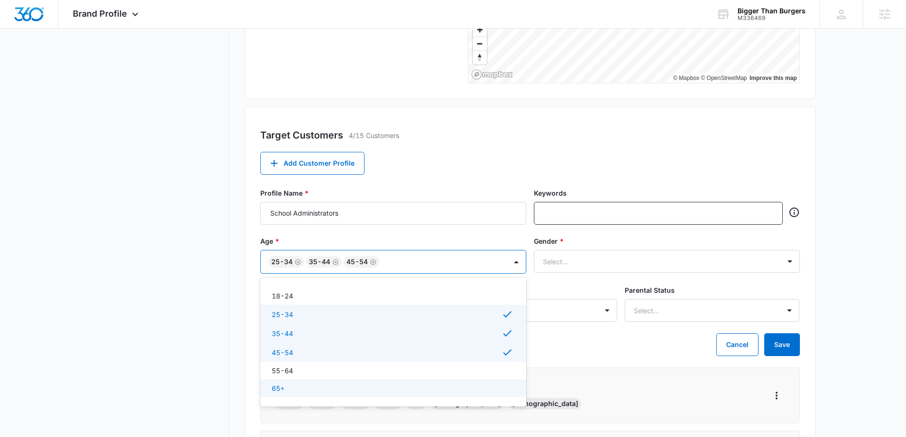
click at [324, 381] on div "65+" at bounding box center [393, 388] width 266 height 18
click at [332, 365] on div "55-64" at bounding box center [392, 370] width 241 height 10
click at [716, 246] on div "Gender * Select..." at bounding box center [667, 255] width 266 height 38
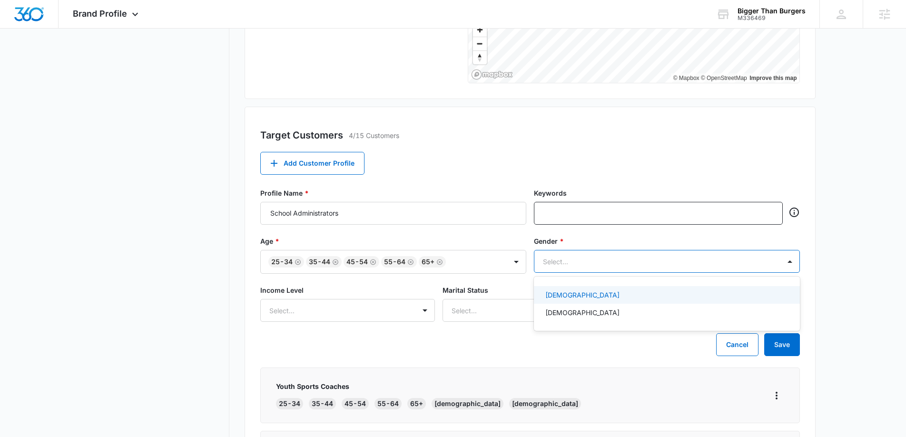
drag, startPoint x: 696, startPoint y: 262, endPoint x: 656, endPoint y: 298, distance: 53.9
click at [696, 262] on div at bounding box center [655, 261] width 225 height 12
click at [597, 293] on div "[DEMOGRAPHIC_DATA]" at bounding box center [665, 295] width 241 height 10
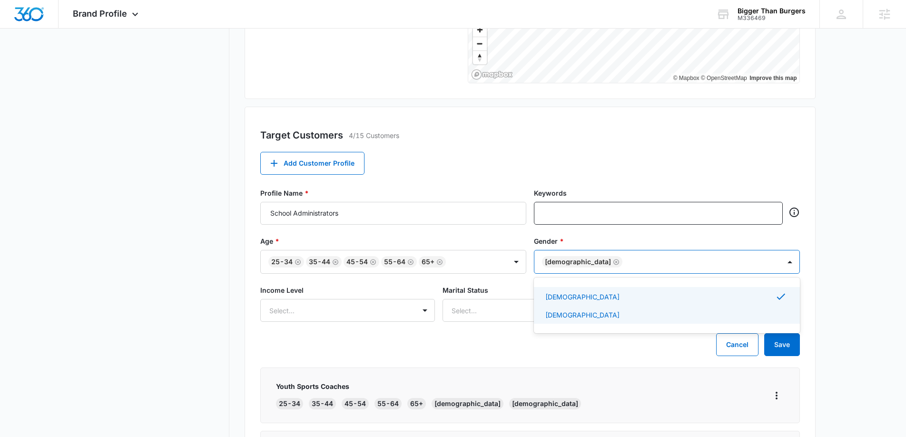
click at [557, 326] on div "[DEMOGRAPHIC_DATA] [DEMOGRAPHIC_DATA]" at bounding box center [667, 305] width 266 height 56
click at [591, 321] on div "[DEMOGRAPHIC_DATA]" at bounding box center [667, 315] width 266 height 18
click at [775, 340] on button "Save" at bounding box center [782, 344] width 36 height 23
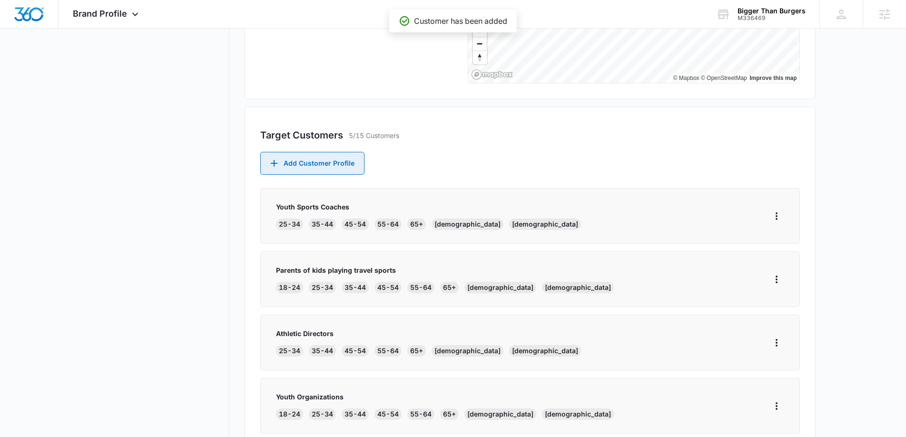
click at [309, 164] on button "Add Customer Profile" at bounding box center [312, 163] width 104 height 23
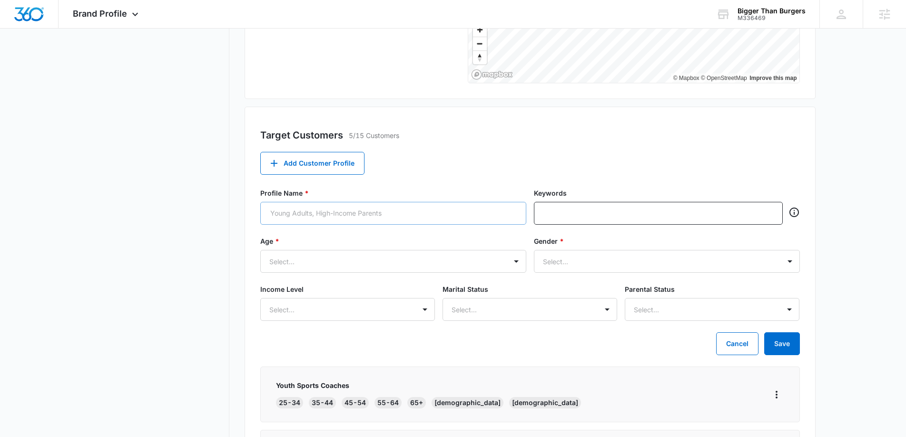
drag, startPoint x: 458, startPoint y: 227, endPoint x: 456, endPoint y: 209, distance: 18.2
click at [459, 227] on div "Profile Name * Keywords" at bounding box center [529, 212] width 539 height 48
drag, startPoint x: 452, startPoint y: 203, endPoint x: 439, endPoint y: 215, distance: 17.9
click at [451, 204] on input "Profile Name *" at bounding box center [393, 213] width 266 height 23
type input "Burger Lovers"
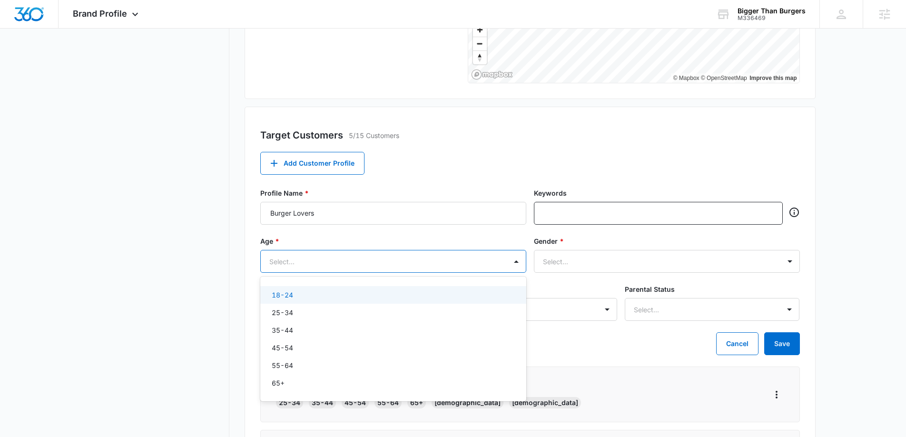
click at [395, 264] on div at bounding box center [381, 261] width 225 height 12
click at [335, 297] on div "18-24" at bounding box center [392, 295] width 241 height 10
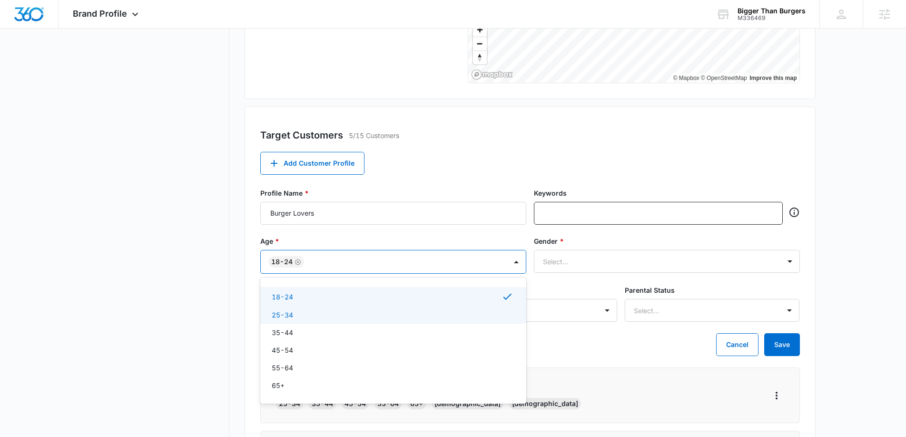
drag, startPoint x: 332, startPoint y: 315, endPoint x: 333, endPoint y: 331, distance: 15.2
click at [332, 316] on div "25-34" at bounding box center [392, 315] width 241 height 10
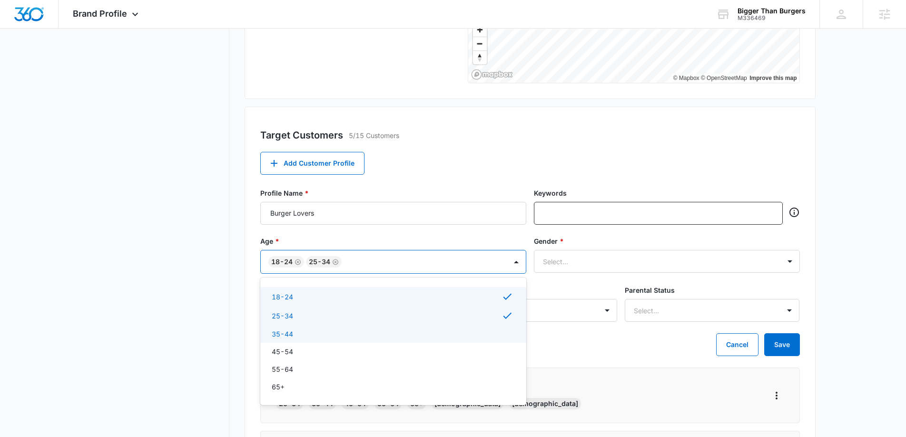
drag, startPoint x: 333, startPoint y: 331, endPoint x: 340, endPoint y: 337, distance: 9.1
click at [332, 332] on div "35-44" at bounding box center [392, 334] width 241 height 10
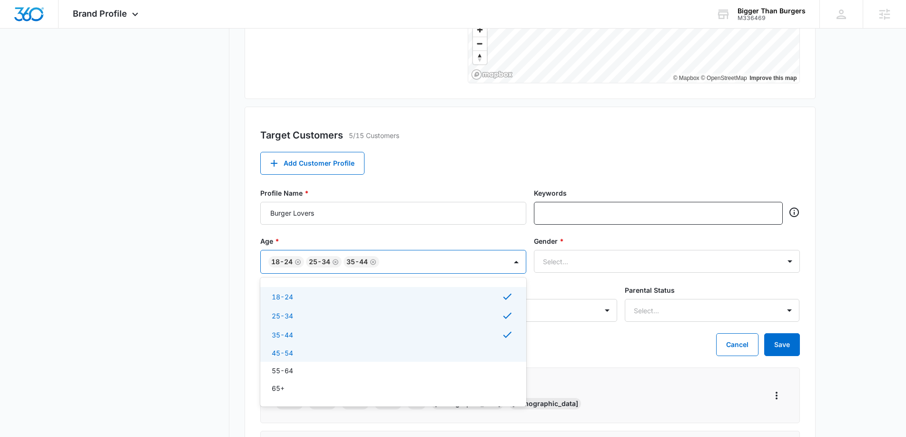
drag, startPoint x: 342, startPoint y: 353, endPoint x: 332, endPoint y: 370, distance: 19.7
click at [342, 354] on div "45-54" at bounding box center [392, 353] width 241 height 10
drag, startPoint x: 325, startPoint y: 377, endPoint x: 335, endPoint y: 382, distance: 11.3
click at [325, 377] on div "55-64" at bounding box center [393, 372] width 266 height 18
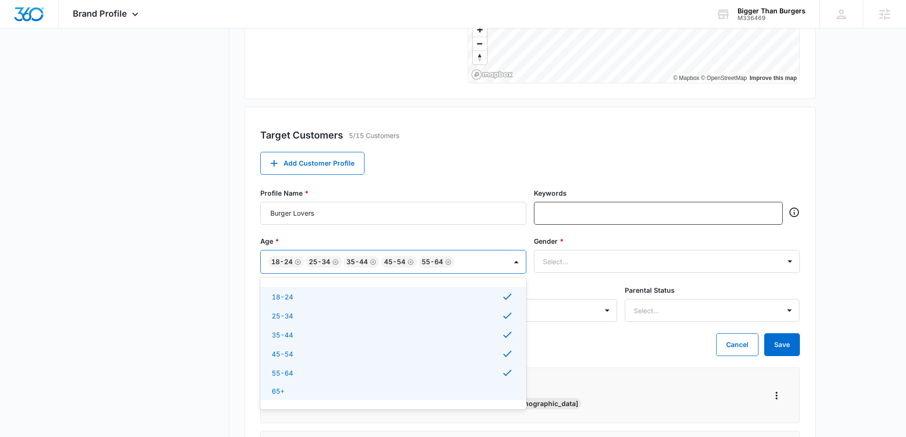
click at [352, 402] on div "[PHONE_NUMBER] [PHONE_NUMBER] 55-64 65+" at bounding box center [393, 343] width 266 height 132
click at [357, 394] on div "65+" at bounding box center [392, 391] width 241 height 10
click at [673, 260] on div at bounding box center [655, 261] width 225 height 12
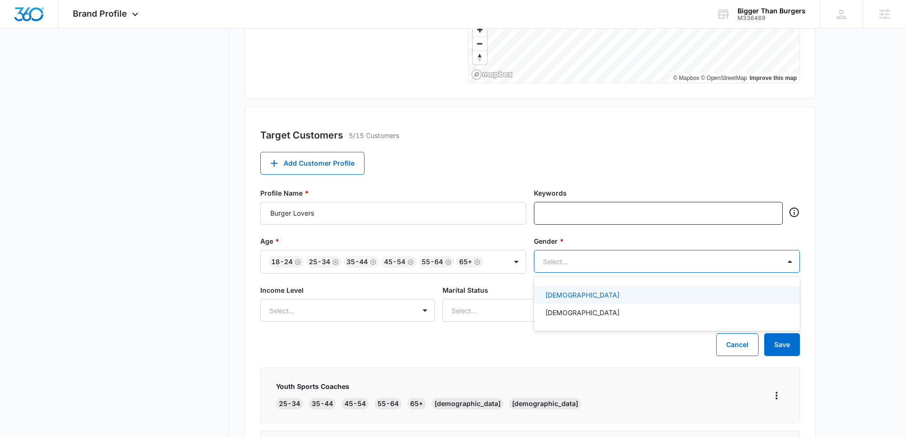
drag, startPoint x: 595, startPoint y: 286, endPoint x: 591, endPoint y: 293, distance: 7.7
click at [595, 287] on div "[DEMOGRAPHIC_DATA]" at bounding box center [667, 295] width 266 height 18
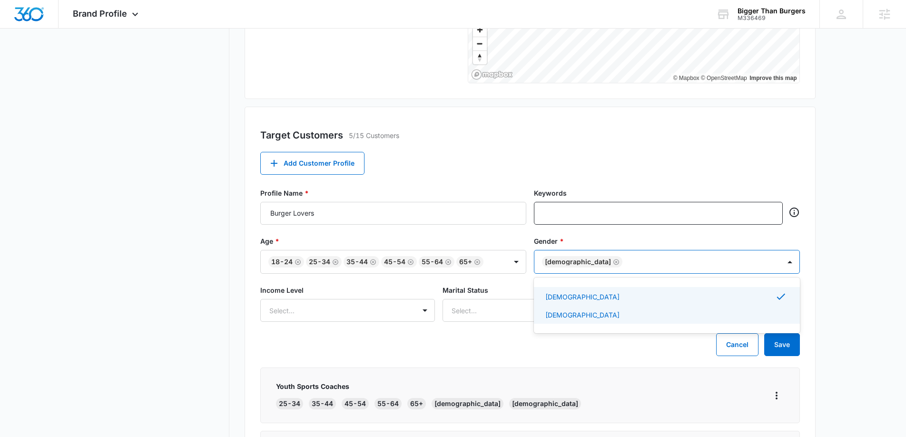
drag, startPoint x: 570, startPoint y: 312, endPoint x: 582, endPoint y: 316, distance: 12.8
click at [575, 312] on div "[DEMOGRAPHIC_DATA]" at bounding box center [665, 315] width 241 height 10
click at [777, 351] on button "Save" at bounding box center [782, 344] width 36 height 23
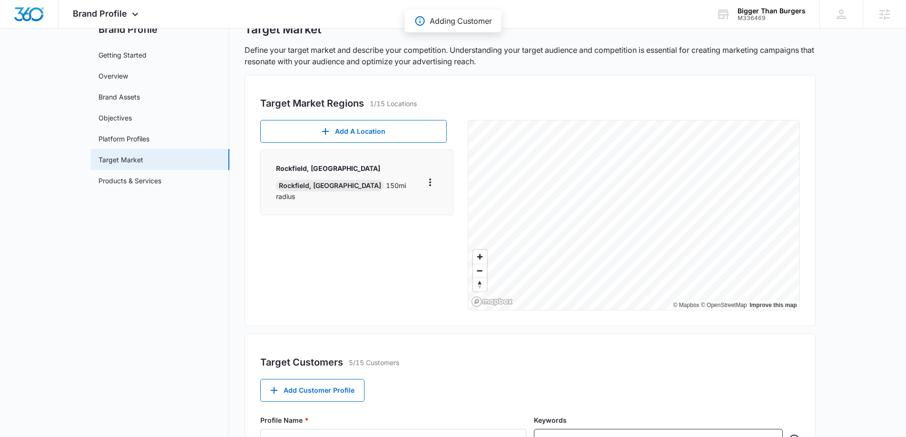
scroll to position [0, 0]
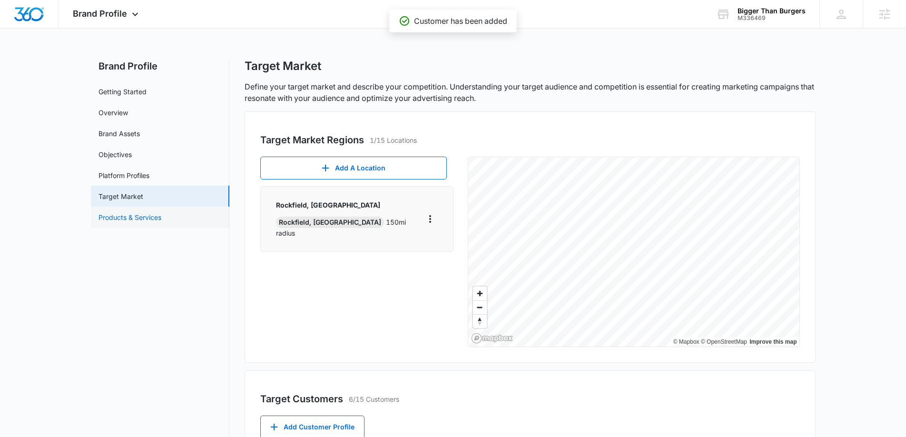
click at [150, 222] on link "Products & Services" at bounding box center [129, 217] width 63 height 10
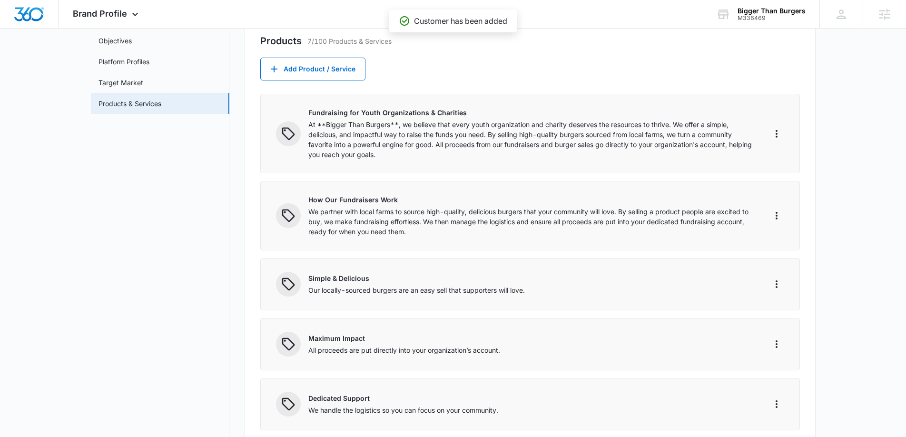
scroll to position [116, 0]
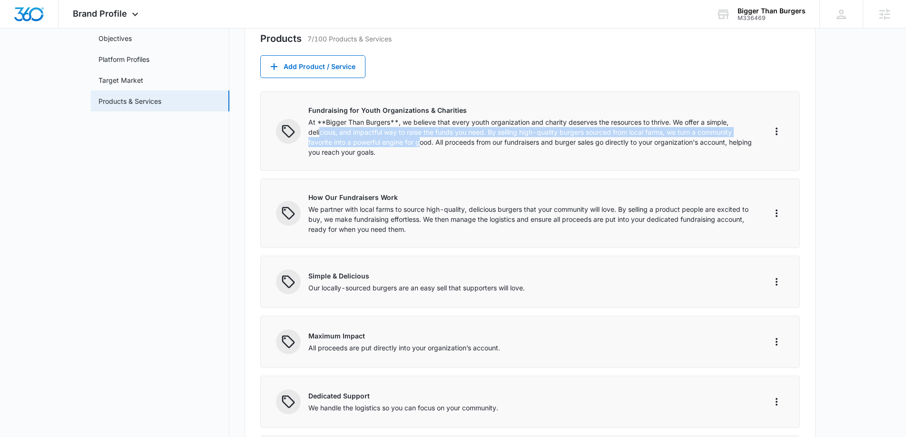
drag, startPoint x: 420, startPoint y: 147, endPoint x: 318, endPoint y: 127, distance: 104.0
click at [318, 127] on p "At **Bigger Than Burgers**, we believe that every youth organization and charit…" at bounding box center [530, 137] width 445 height 40
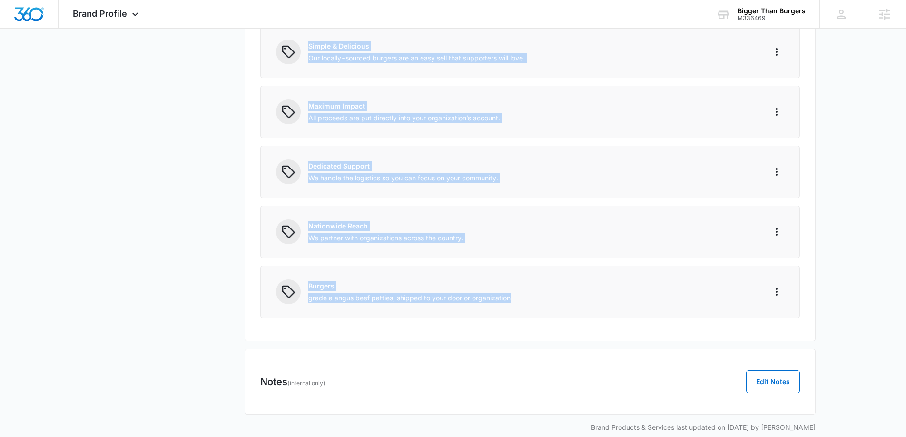
scroll to position [347, 0]
drag, startPoint x: 306, startPoint y: 122, endPoint x: 491, endPoint y: 335, distance: 282.9
click at [492, 335] on div "Products 7/100 Products & Services Add Product / Service Fundraising for Youth …" at bounding box center [529, 59] width 571 height 561
copy div "Lo **Ipsumd Sita Consect**, ad elitsed doei tempo incid utlaboreetdo mag aliqua…"
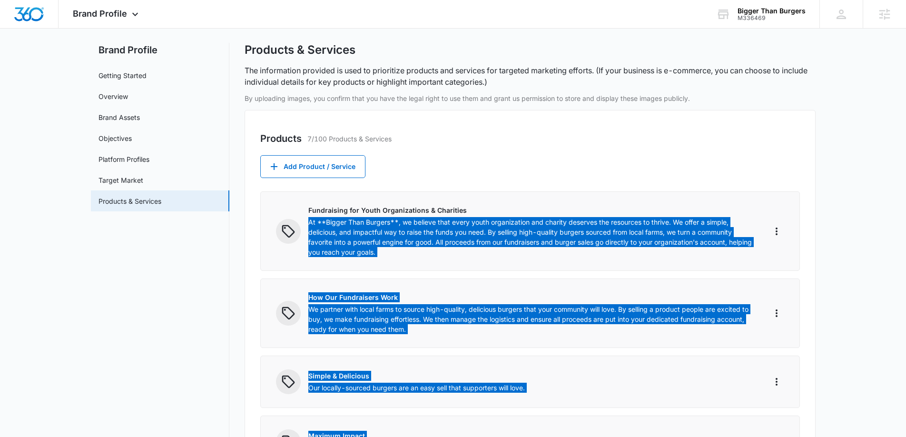
scroll to position [0, 0]
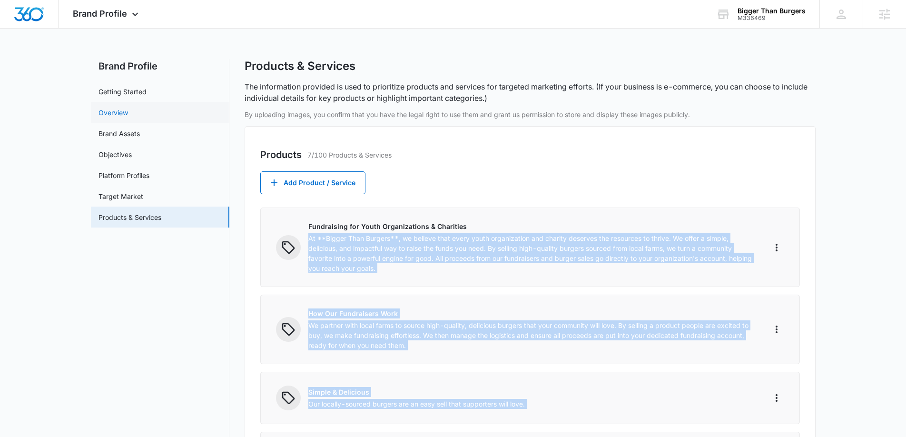
click at [122, 114] on link "Overview" at bounding box center [112, 113] width 29 height 10
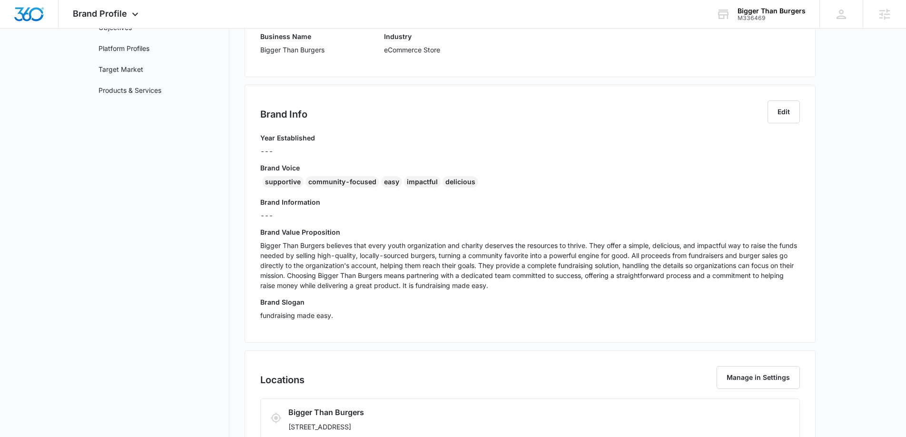
scroll to position [127, 0]
click at [778, 119] on button "Edit" at bounding box center [783, 111] width 32 height 23
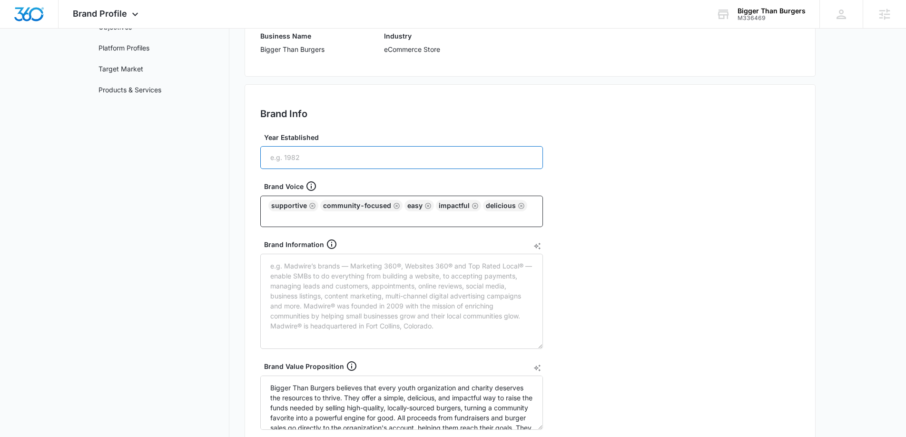
click at [387, 156] on input "Year Established" at bounding box center [401, 157] width 283 height 23
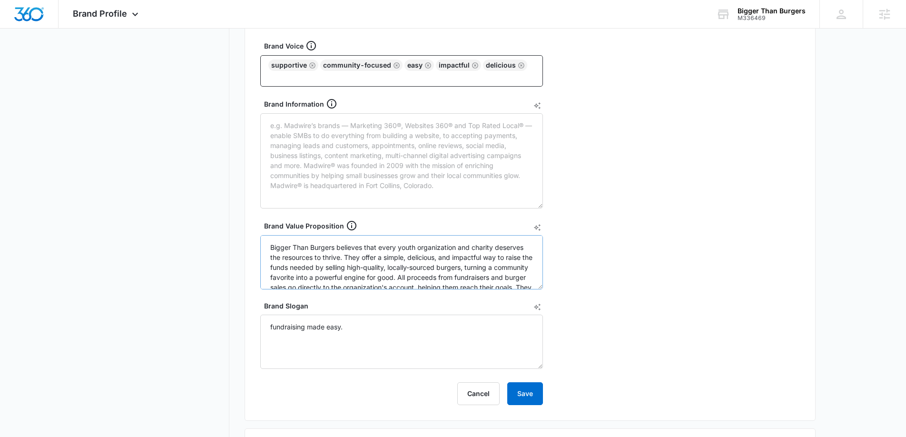
scroll to position [271, 0]
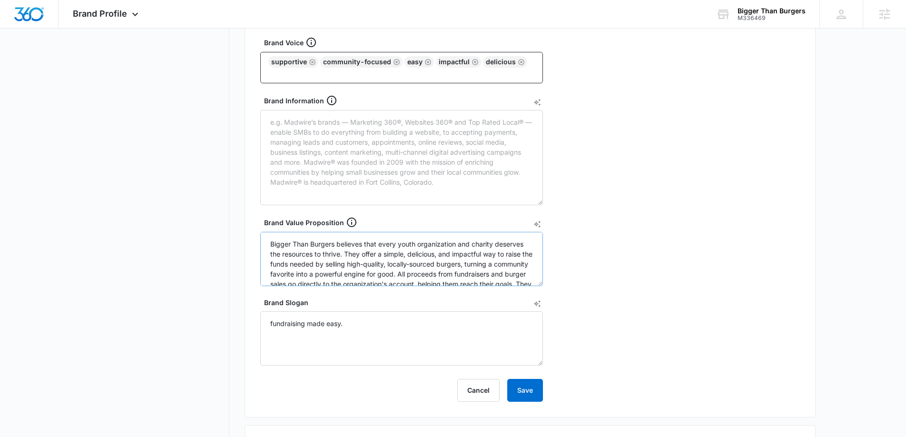
type input "2025"
click at [402, 277] on textarea "Bigger Than Burgers believes that every youth organization and charity deserves…" at bounding box center [401, 259] width 283 height 54
click at [401, 277] on textarea "Bigger Than Burgers believes that every youth organization and charity deserves…" at bounding box center [401, 259] width 283 height 54
click at [401, 278] on textarea "Bigger Than Burgers believes that every youth organization and charity deserves…" at bounding box center [401, 259] width 283 height 54
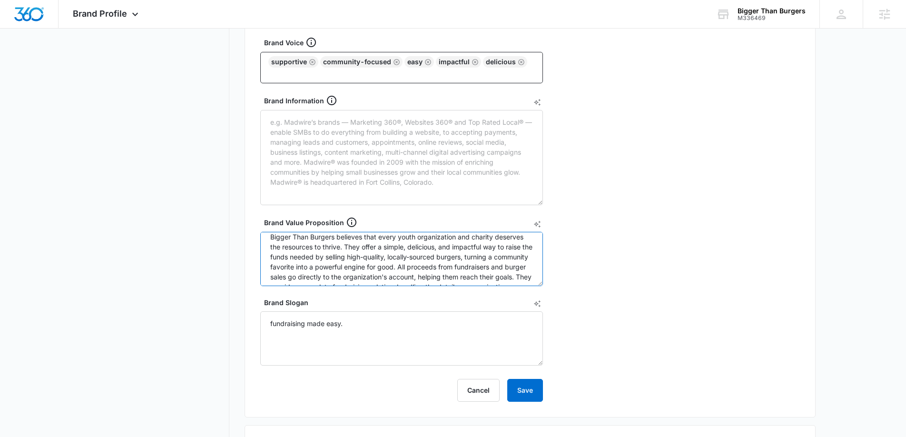
click at [302, 259] on textarea "Bigger Than Burgers believes that every youth organization and charity deserves…" at bounding box center [401, 259] width 283 height 54
click at [536, 104] on icon "AI Text Generator" at bounding box center [536, 102] width 7 height 7
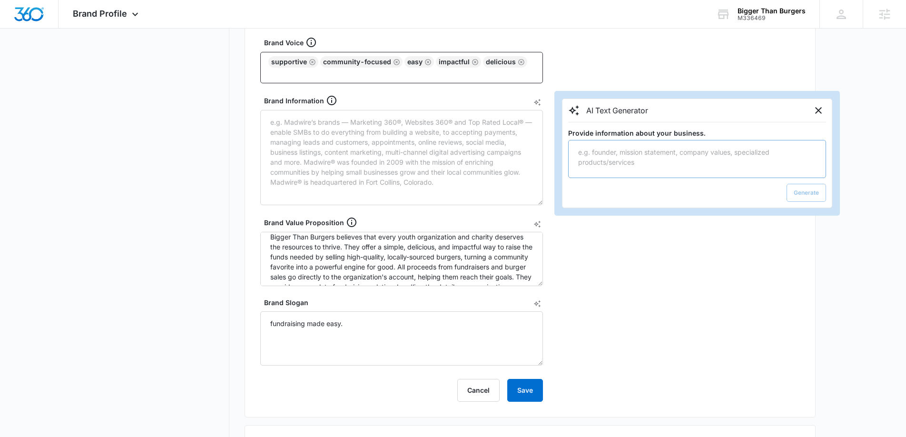
type textarea "Lo **Ipsumd Sita Consect**, ad elitsed doei tempo incid utlaboreetdo mag aliqua…"
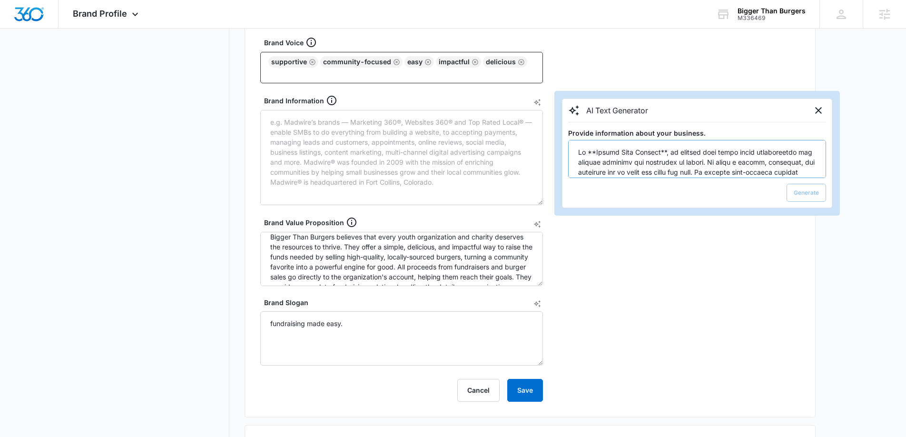
scroll to position [369, 0]
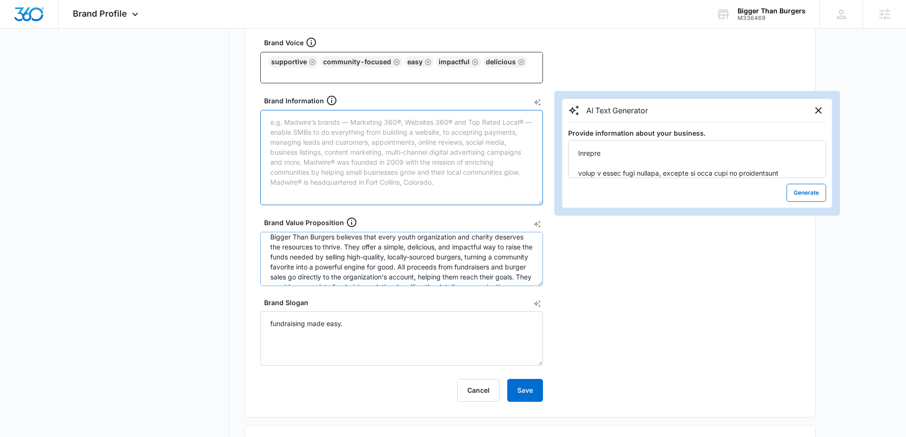
click at [449, 262] on textarea "Bigger Than Burgers believes that every youth organization and charity deserves…" at bounding box center [401, 259] width 283 height 54
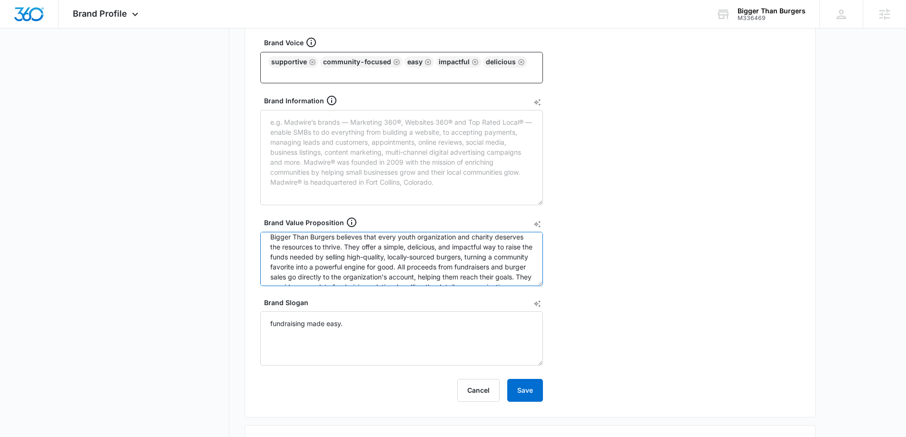
click at [449, 262] on textarea "Bigger Than Burgers believes that every youth organization and charity deserves…" at bounding box center [401, 259] width 283 height 54
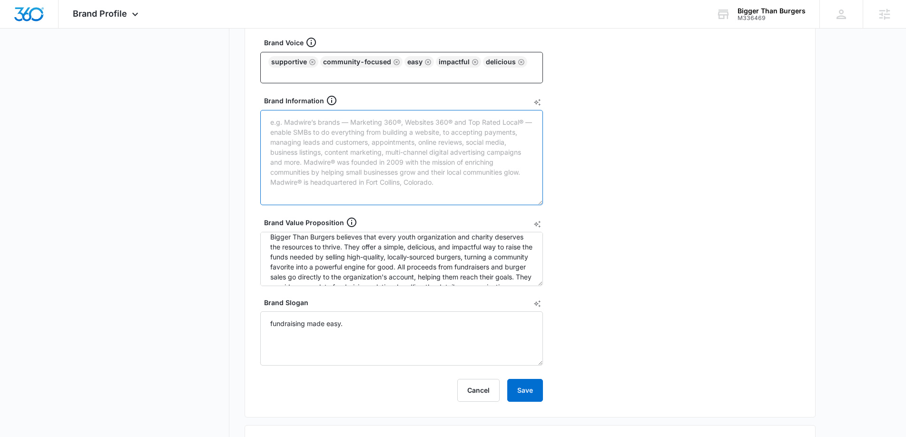
click at [358, 156] on textarea "Brand Information" at bounding box center [401, 157] width 283 height 95
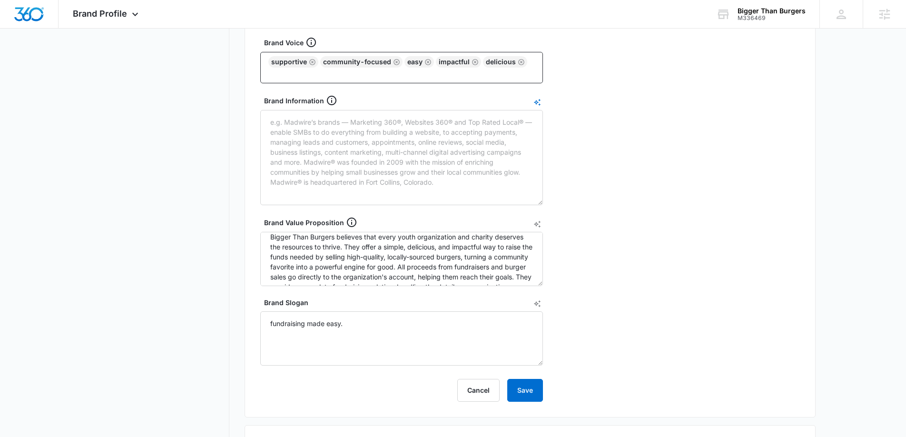
click at [536, 105] on icon "AI Text Generator" at bounding box center [537, 102] width 8 height 8
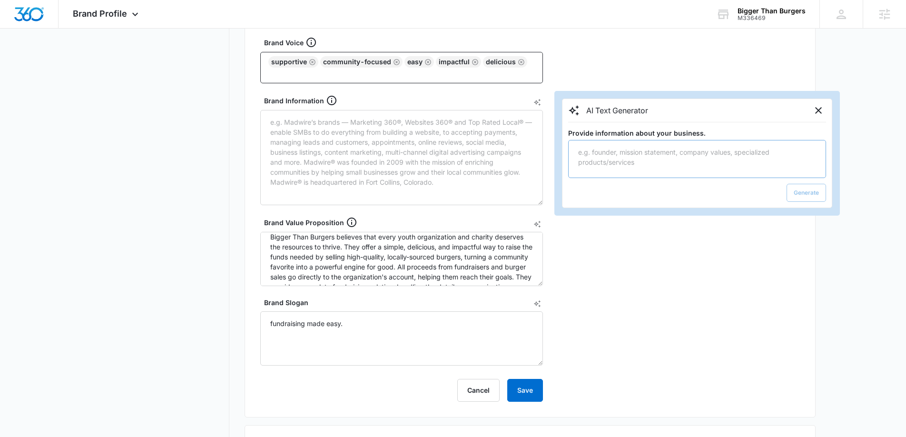
click at [749, 164] on textarea "Provide information about your business." at bounding box center [697, 159] width 258 height 38
paste textarea "200-250 mile radius - willing to go a little further for big cities (i.e. 222 m…"
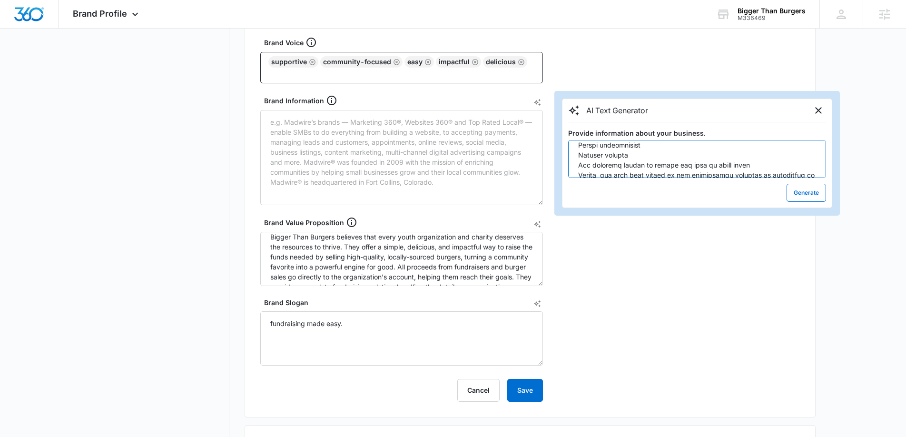
type textarea "Bigger Than Burgers believes that every youth organization and charity deserves…"
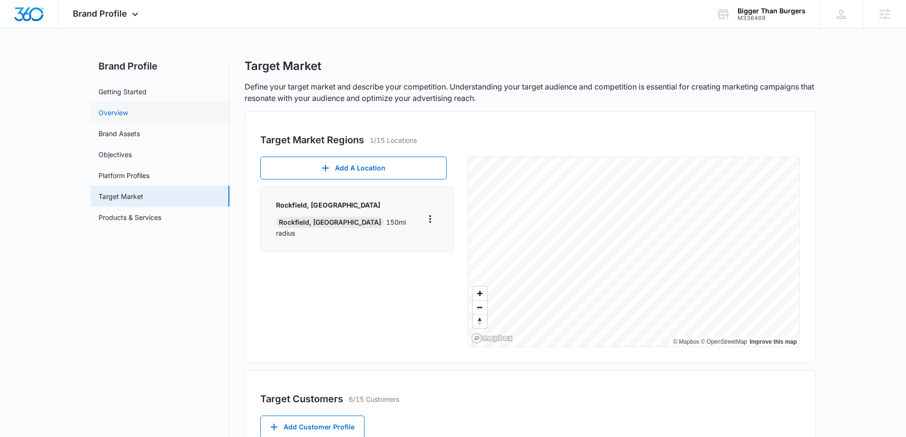
click at [123, 111] on link "Overview" at bounding box center [112, 113] width 29 height 10
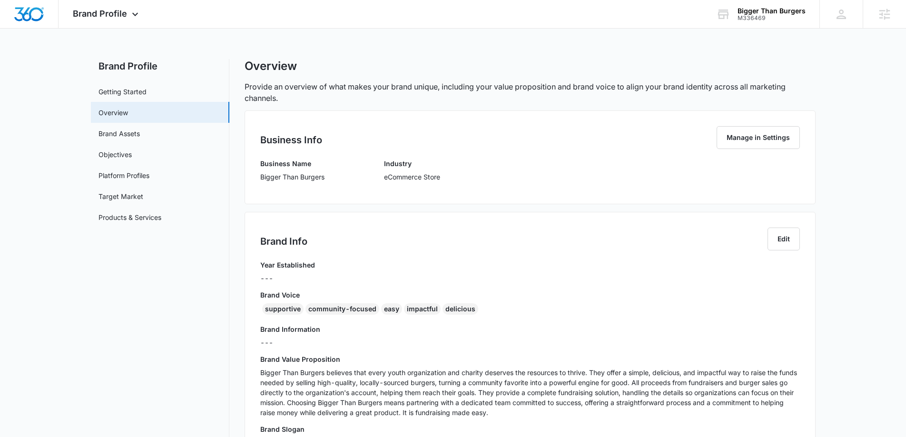
scroll to position [1, 0]
click at [784, 235] on button "Edit" at bounding box center [783, 237] width 32 height 23
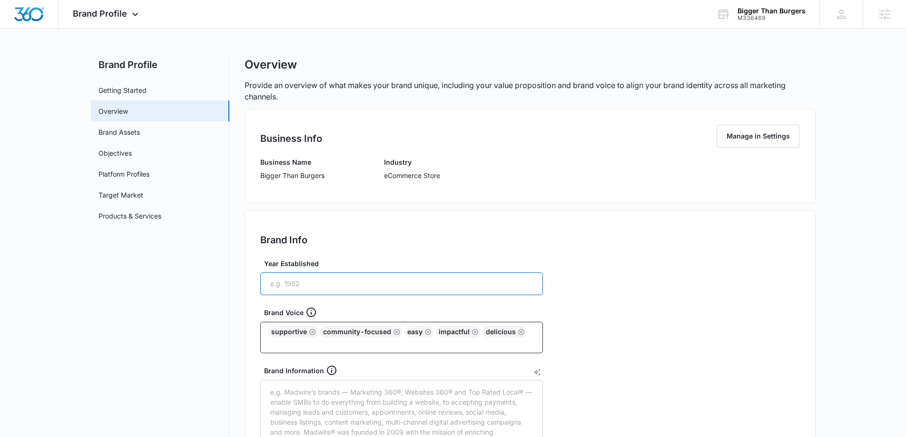
click at [370, 277] on input "Year Established" at bounding box center [401, 283] width 283 height 23
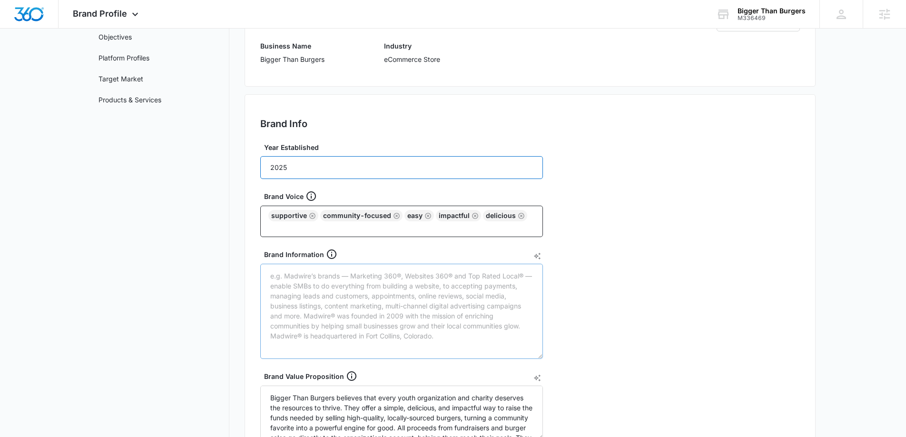
type input "2025"
click at [391, 273] on textarea "Brand Information" at bounding box center [401, 311] width 283 height 95
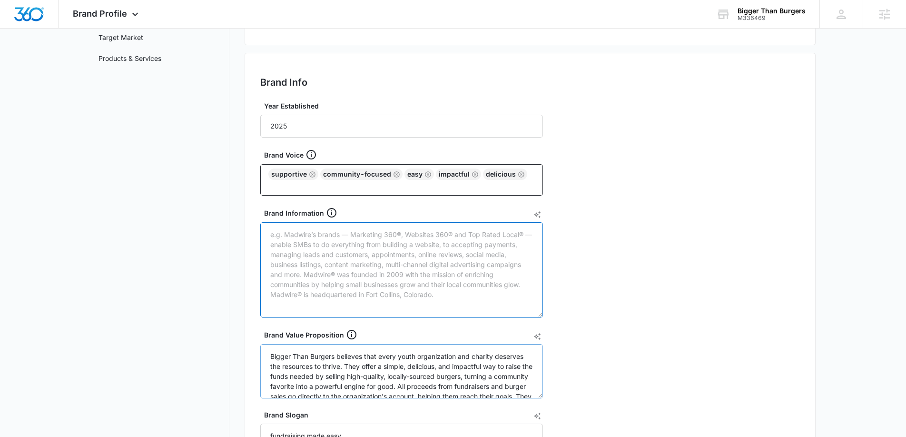
scroll to position [159, 0]
click at [535, 212] on icon "AI Text Generator" at bounding box center [537, 214] width 8 height 8
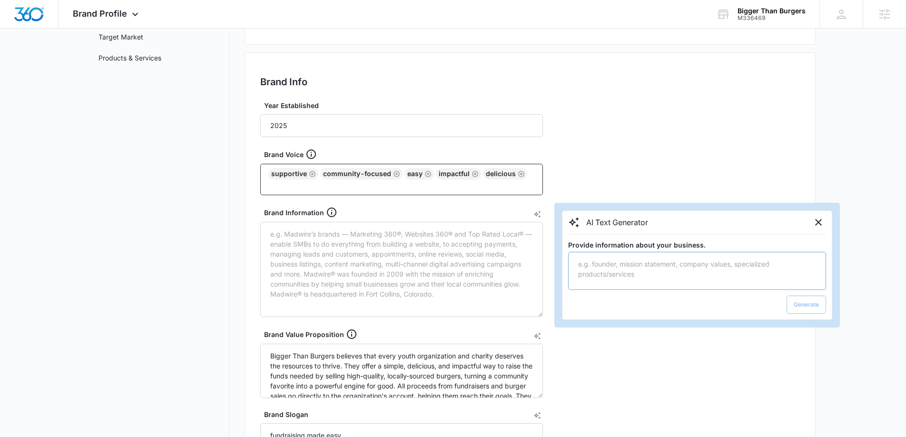
click at [649, 270] on textarea "Provide information about your business." at bounding box center [697, 271] width 258 height 38
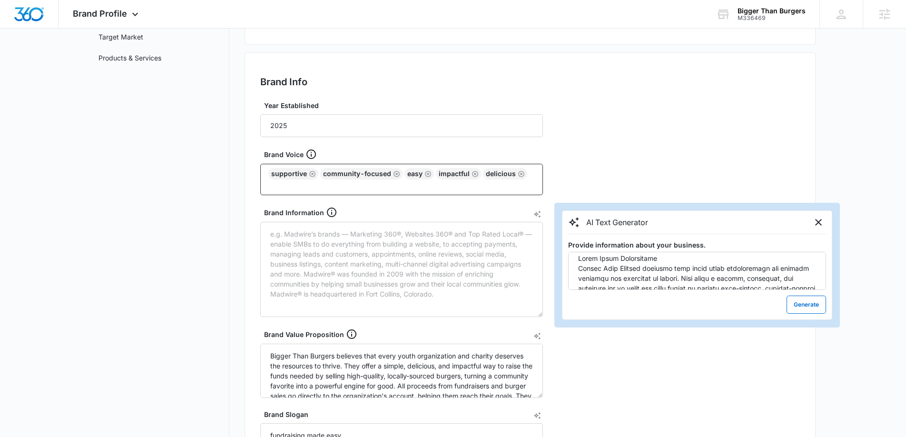
scroll to position [0, 0]
drag, startPoint x: 711, startPoint y: 281, endPoint x: 563, endPoint y: 244, distance: 152.1
click at [563, 244] on div "AI Text Generator Provide information about your business. Generate" at bounding box center [697, 264] width 270 height 109
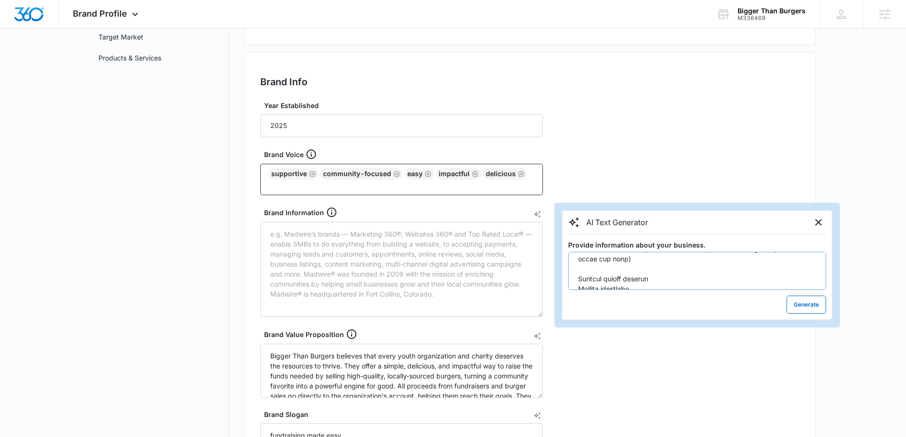
scroll to position [616, 0]
click at [740, 273] on textarea "Provide information about your business." at bounding box center [697, 271] width 258 height 38
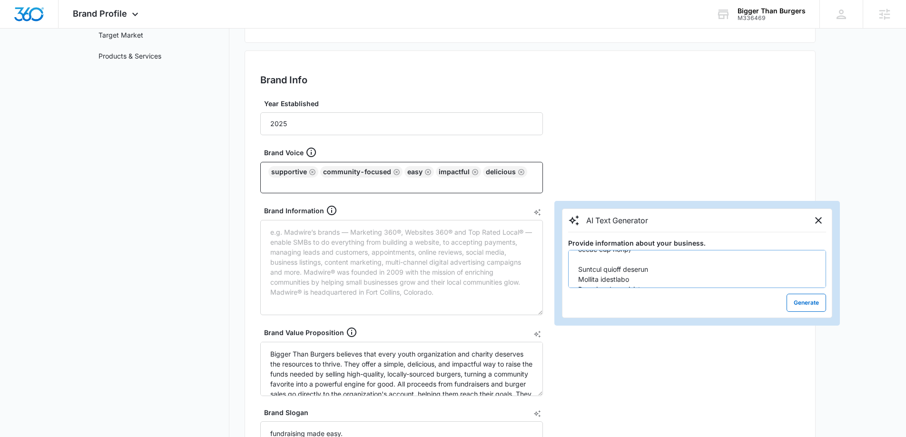
scroll to position [548, 0]
click at [576, 270] on textarea "Provide information about your business." at bounding box center [697, 269] width 258 height 38
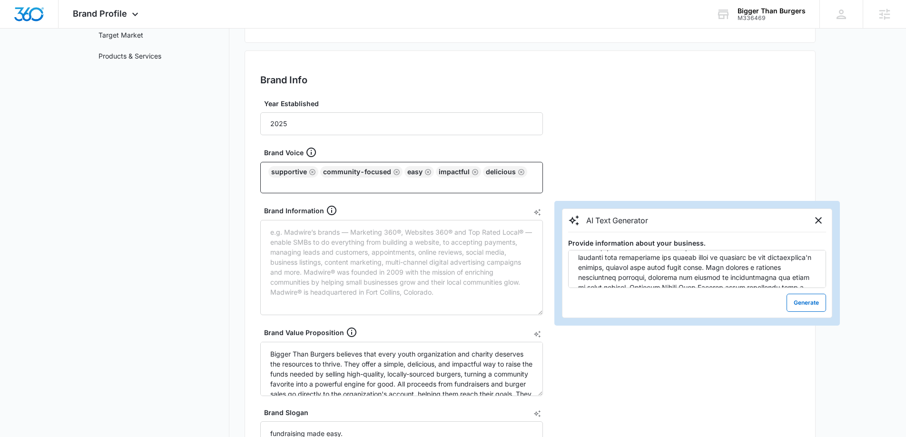
scroll to position [0, 0]
drag, startPoint x: 659, startPoint y: 267, endPoint x: 537, endPoint y: 206, distance: 136.6
click at [536, 206] on div "Brand Information AI Text Generator Provide information about your business. Ge…" at bounding box center [401, 260] width 283 height 110
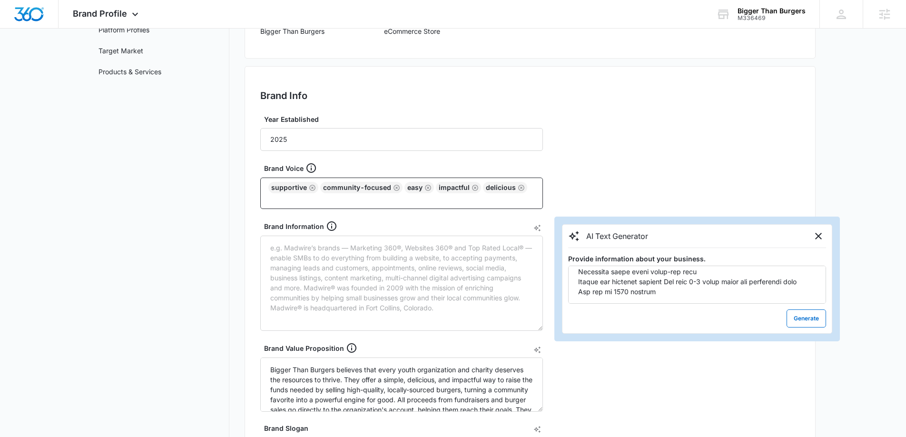
scroll to position [144, 0]
click at [710, 296] on textarea "Provide information about your business." at bounding box center [697, 286] width 258 height 38
paste textarea "Goal is 500 burgers per kid on each team 12 kids per team 30k per team 30k per …"
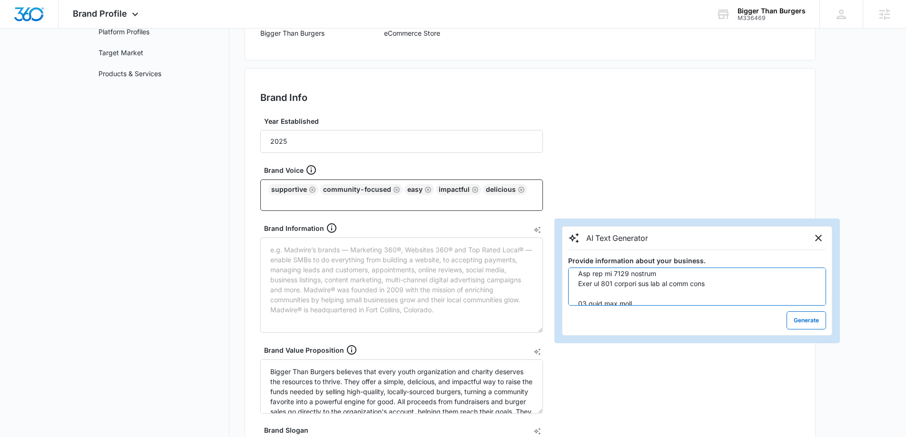
scroll to position [798, 0]
type textarea "Bigger Than Burgers believes that every youth organization and charity deserves…"
click at [812, 322] on button "Generate" at bounding box center [805, 320] width 39 height 18
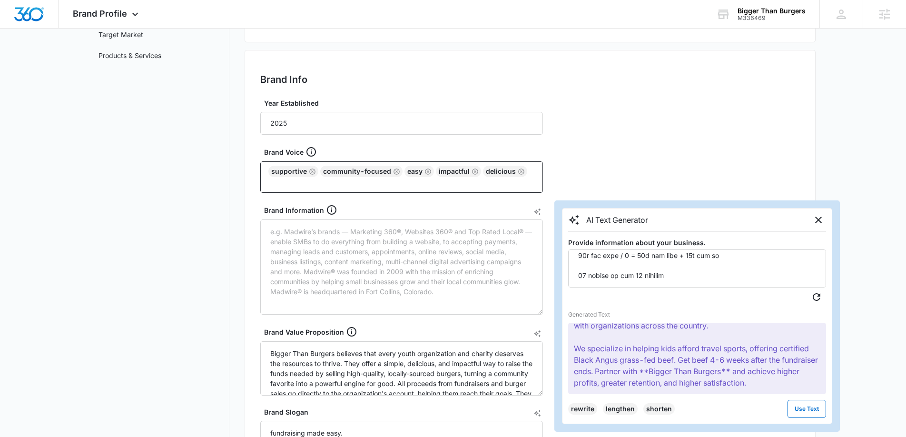
scroll to position [166, 0]
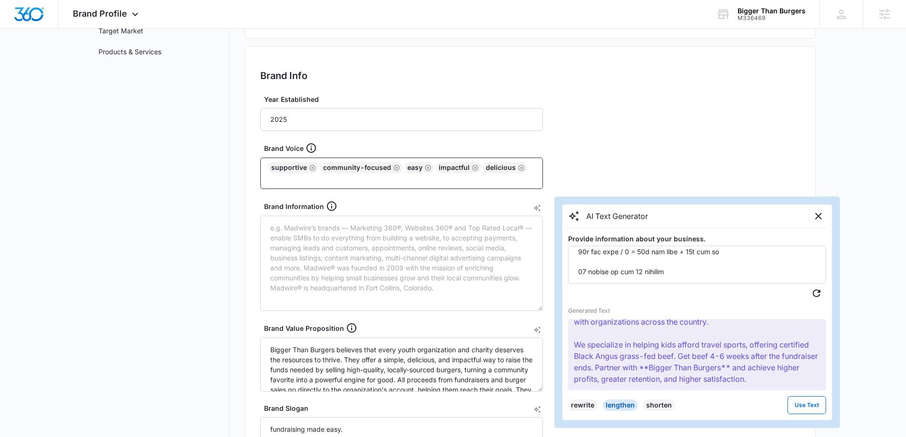
click at [620, 404] on button "lengthen" at bounding box center [620, 404] width 35 height 11
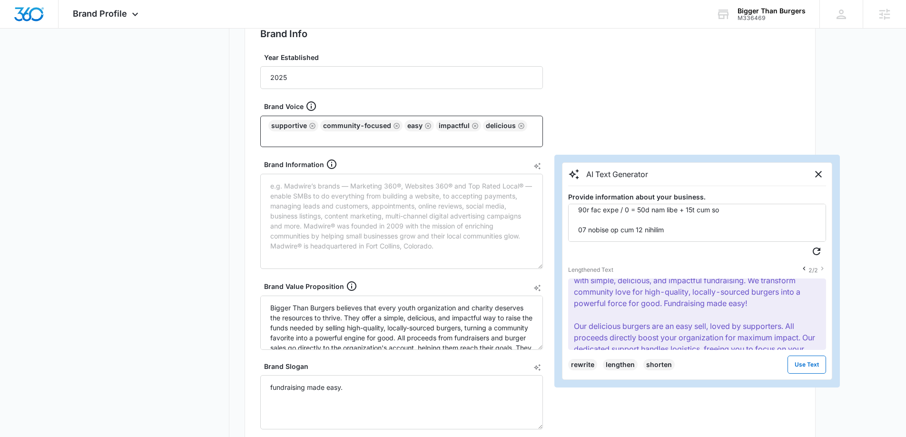
scroll to position [0, 0]
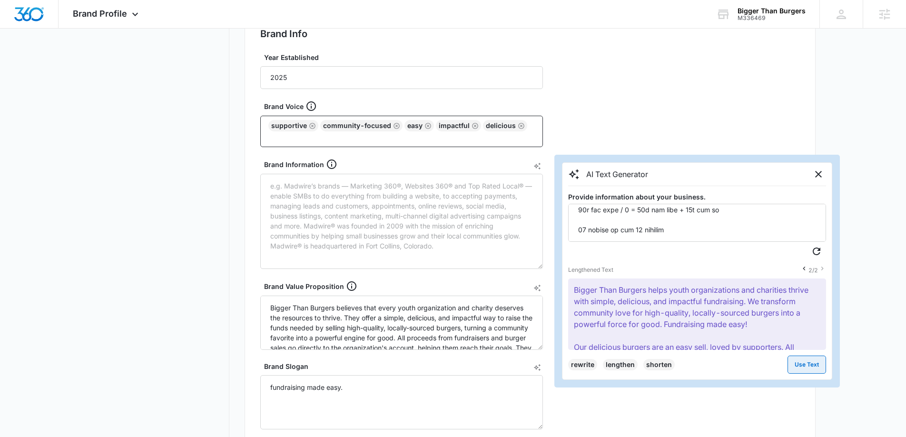
click at [814, 356] on button "Use Text" at bounding box center [806, 364] width 39 height 18
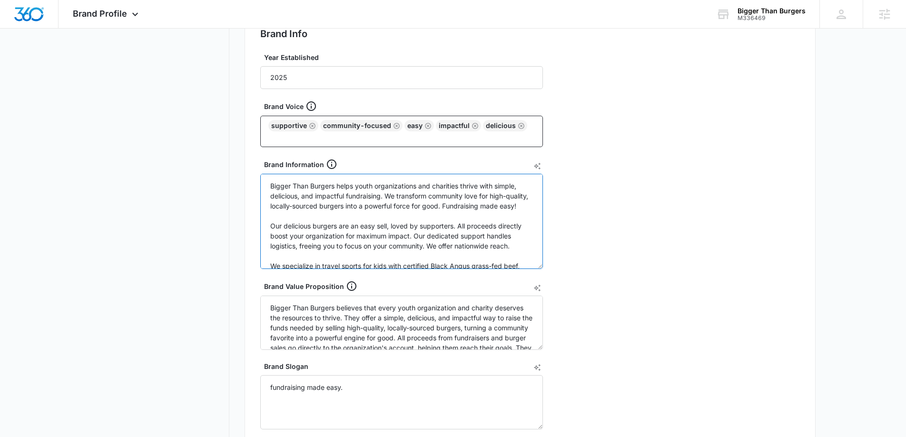
scroll to position [29, 0]
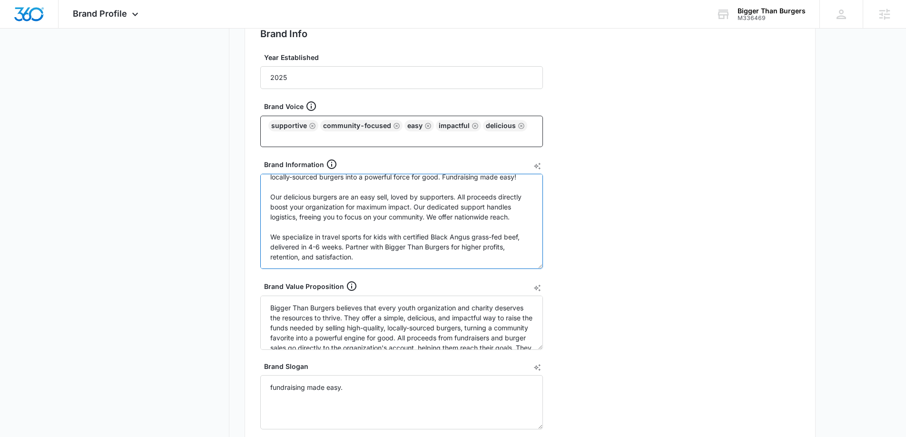
click at [514, 248] on textarea "Bigger Than Burgers helps youth organizations and charities thrive with simple,…" at bounding box center [401, 221] width 283 height 95
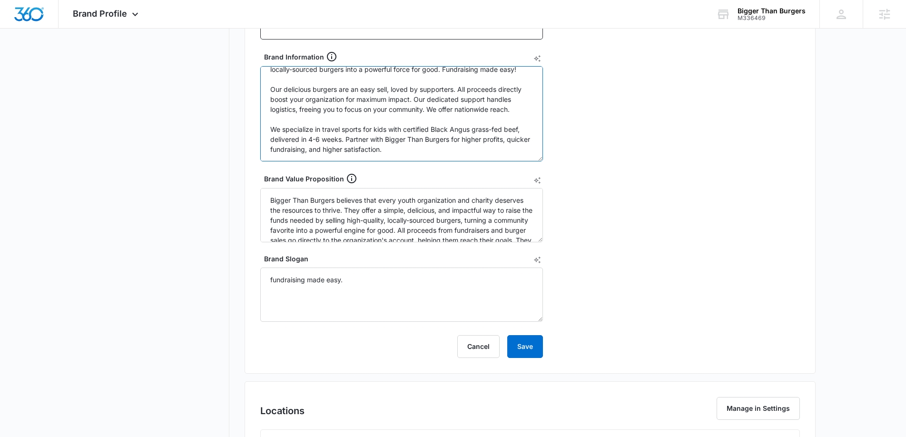
scroll to position [315, 0]
type textarea "Bigger Than Burgers helps youth organizations and charities thrive with simple,…"
click at [523, 349] on button "Save" at bounding box center [525, 345] width 36 height 23
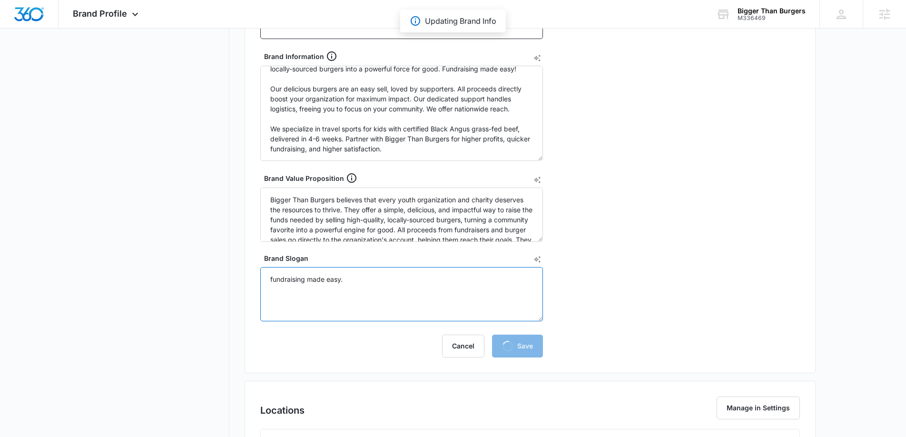
drag, startPoint x: 381, startPoint y: 284, endPoint x: 237, endPoint y: 272, distance: 143.6
click at [227, 273] on div "Brand Profile Getting Started Overview Brand Assets Objectives Platform Profile…" at bounding box center [453, 286] width 724 height 1085
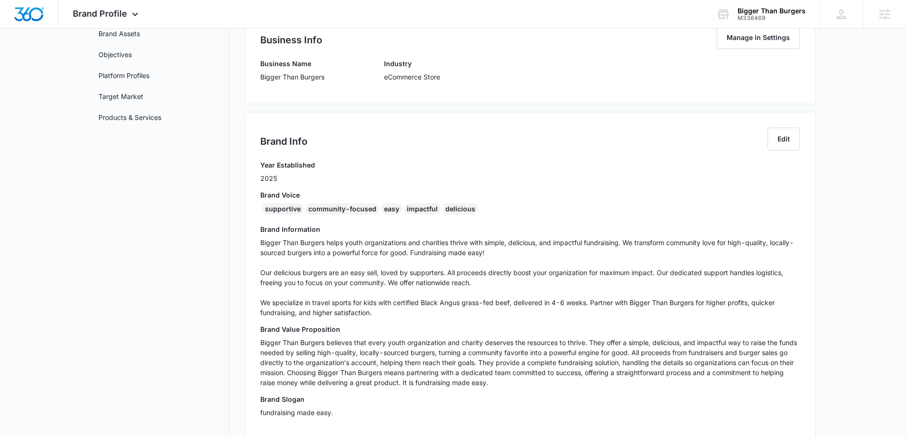
scroll to position [105, 0]
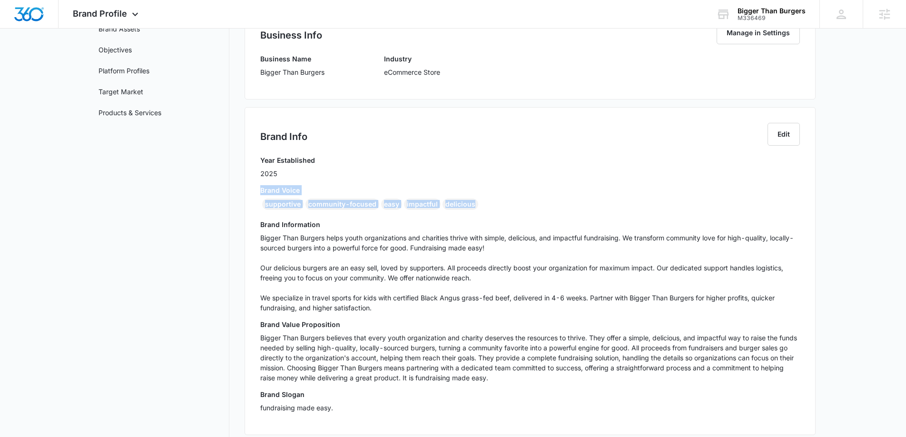
drag, startPoint x: 256, startPoint y: 190, endPoint x: 482, endPoint y: 205, distance: 226.4
click at [482, 205] on div "Brand Info Edit Year Established 2025 Brand Voice supportive community-focused …" at bounding box center [529, 271] width 571 height 328
copy div "Brand Voice supportive community-focused easy impactful delicious"
